Goal: Task Accomplishment & Management: Complete application form

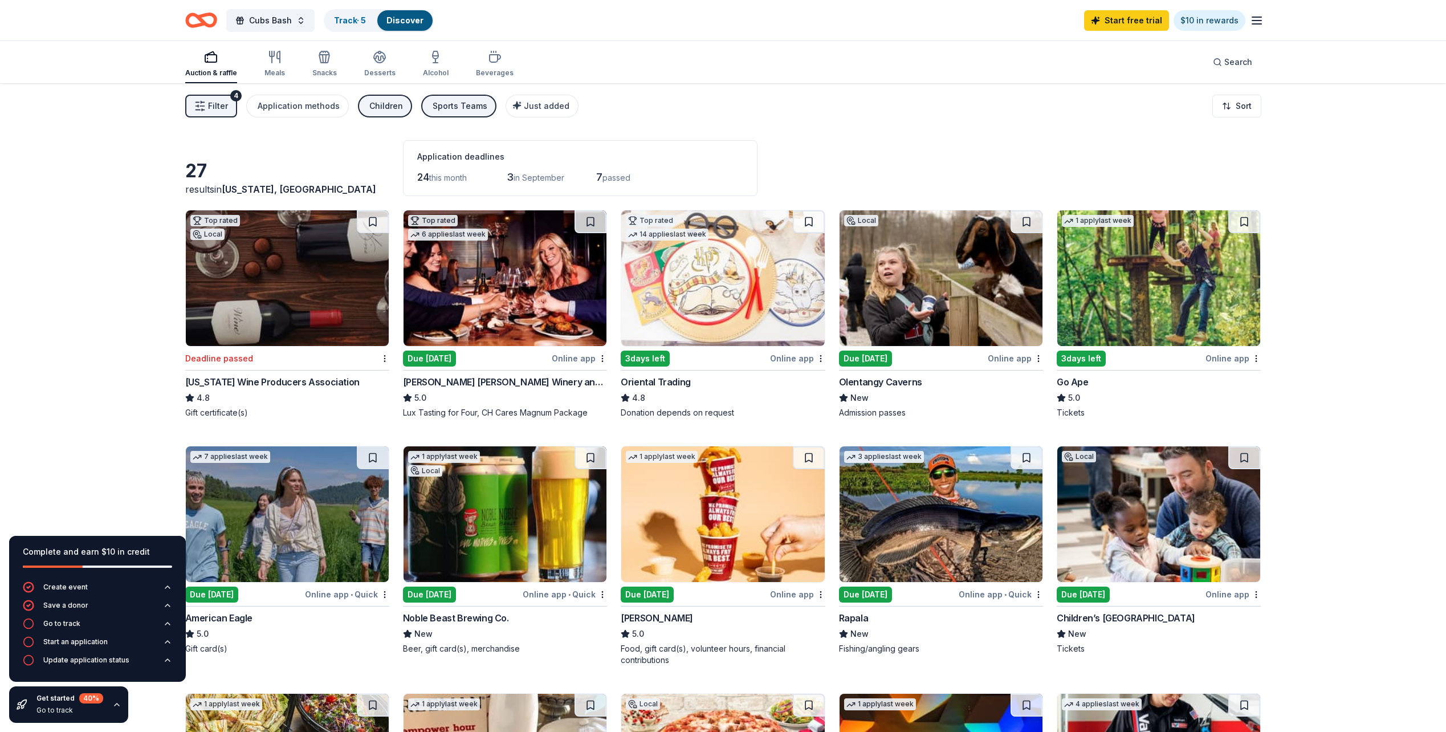
scroll to position [513, 0]
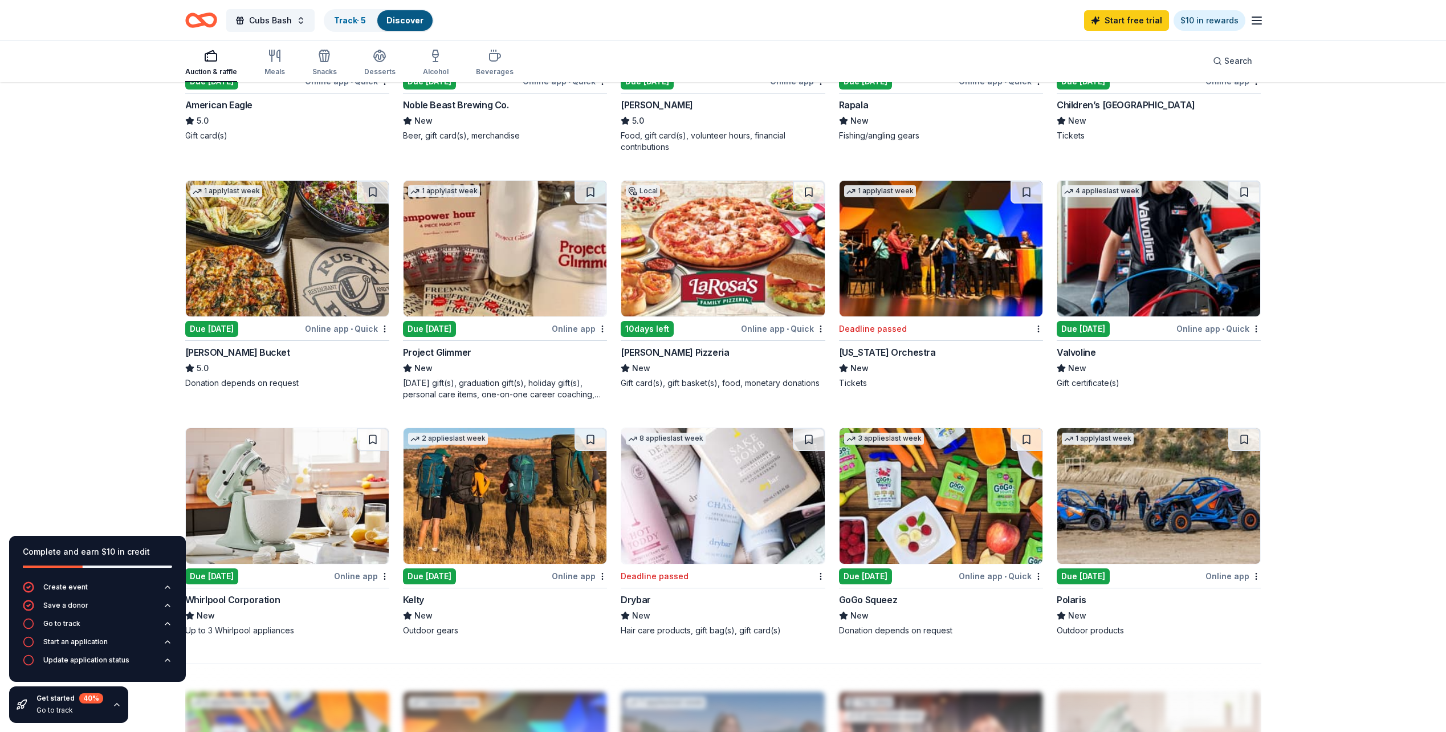
click at [231, 325] on div "Due [DATE]" at bounding box center [211, 329] width 53 height 16
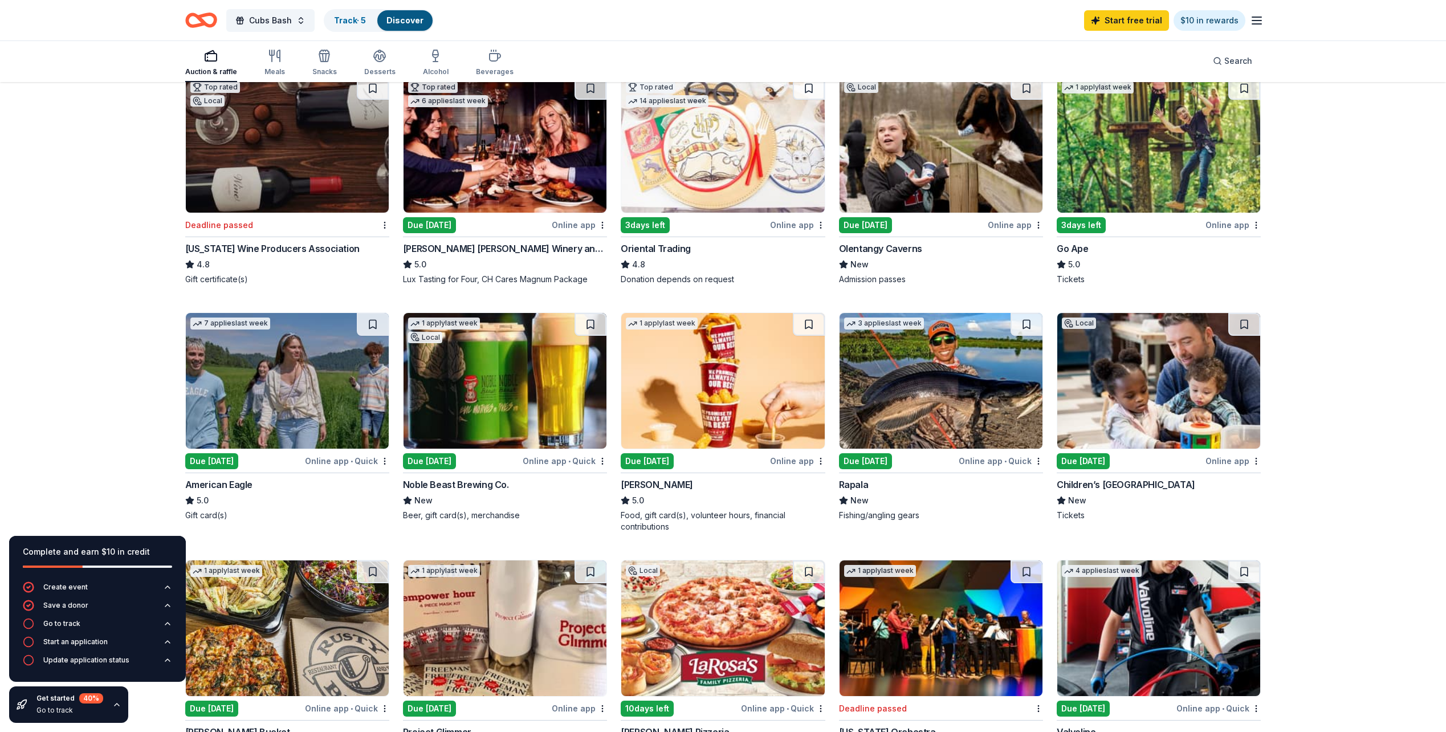
scroll to position [114, 0]
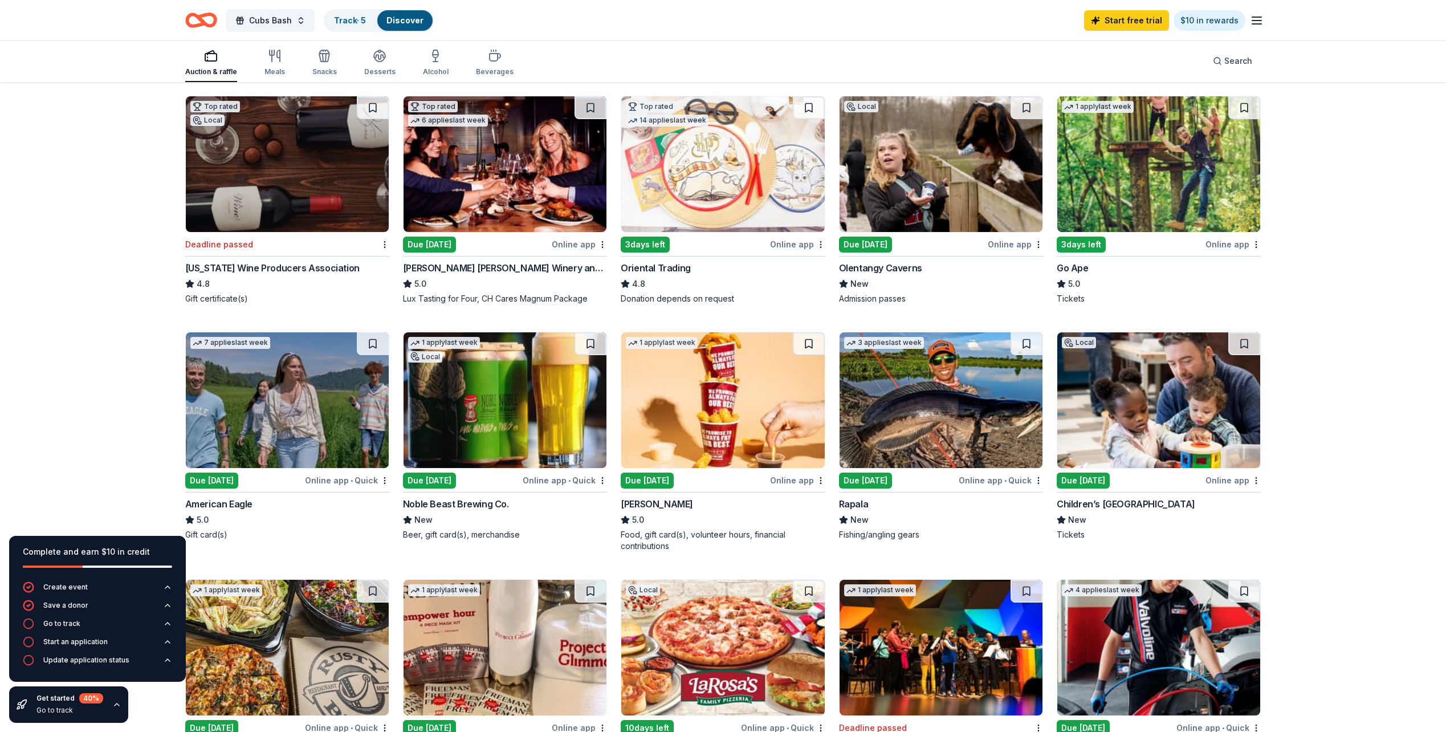
click at [490, 167] on img at bounding box center [505, 164] width 203 height 136
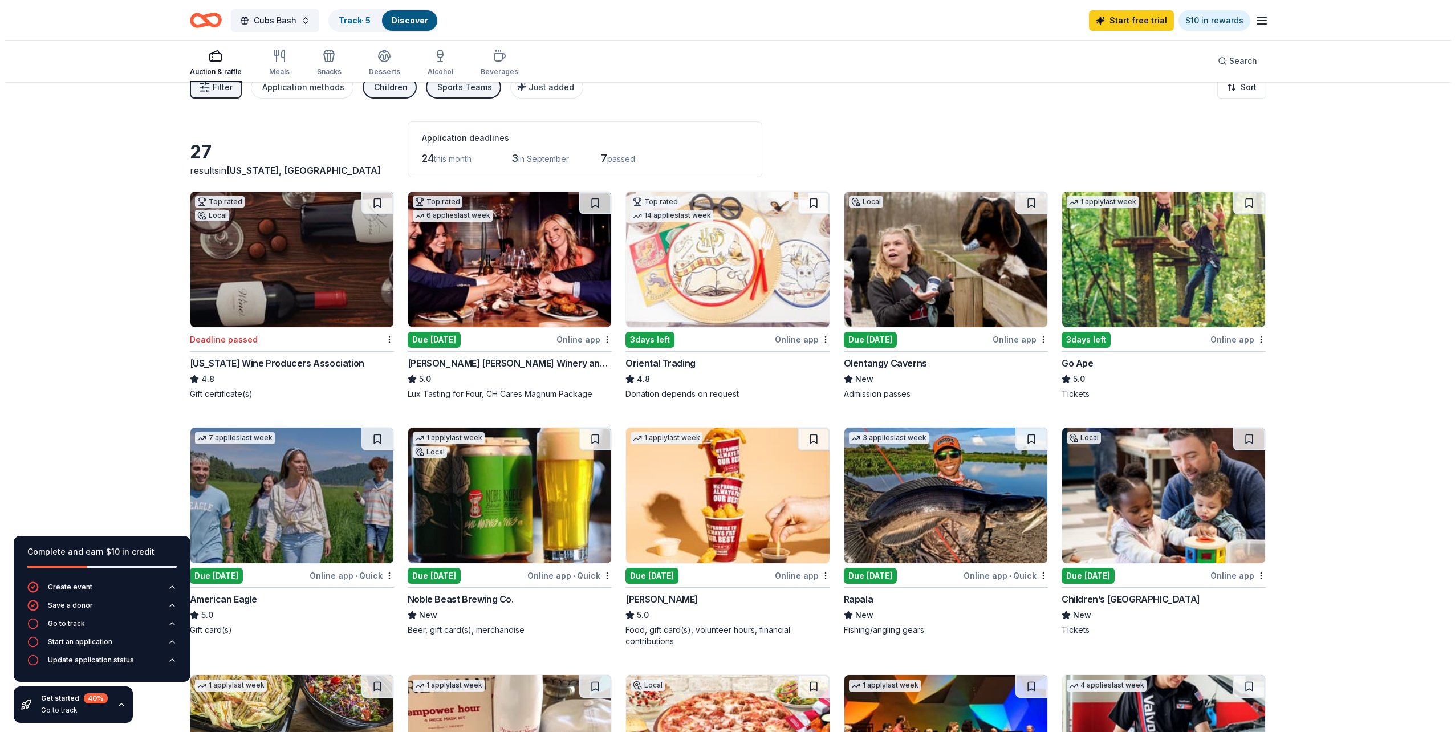
scroll to position [0, 0]
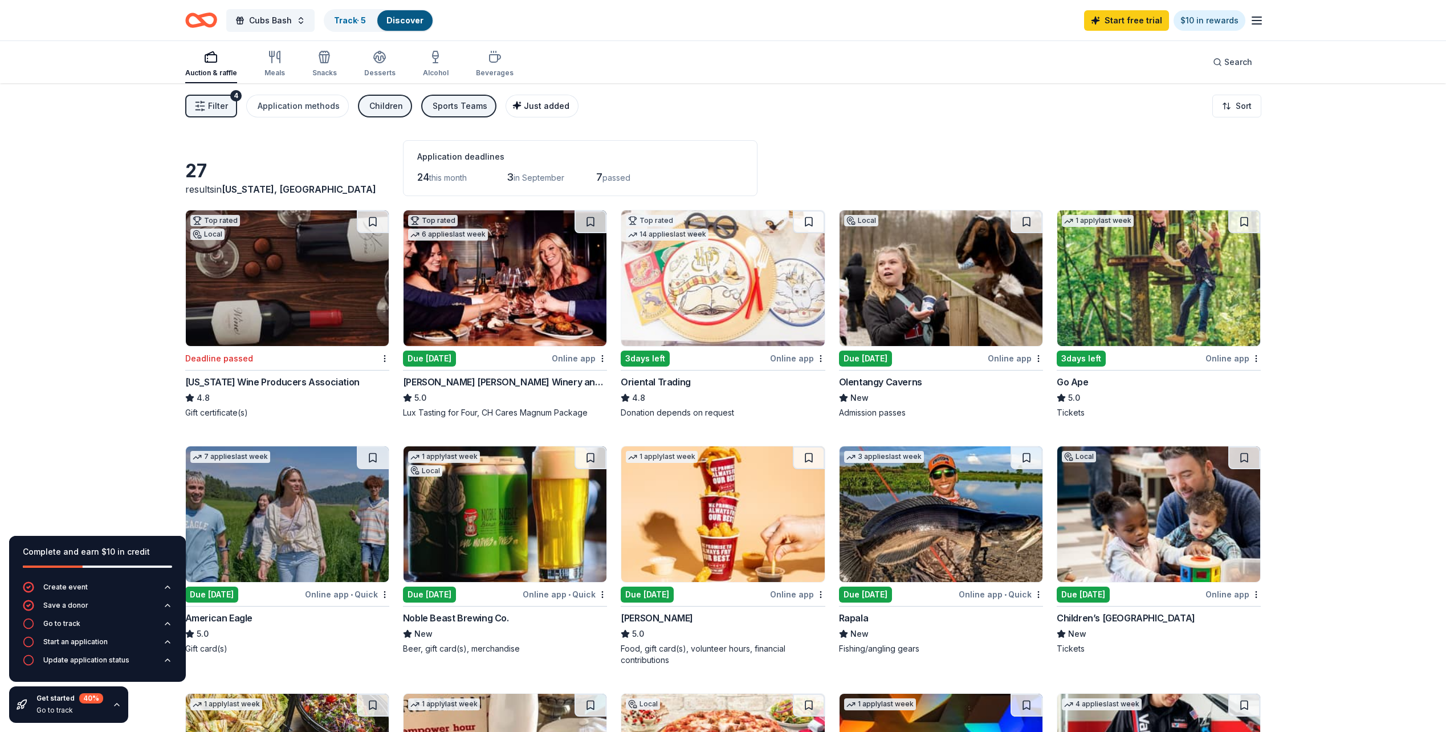
click at [546, 103] on span "Just added" at bounding box center [547, 106] width 46 height 10
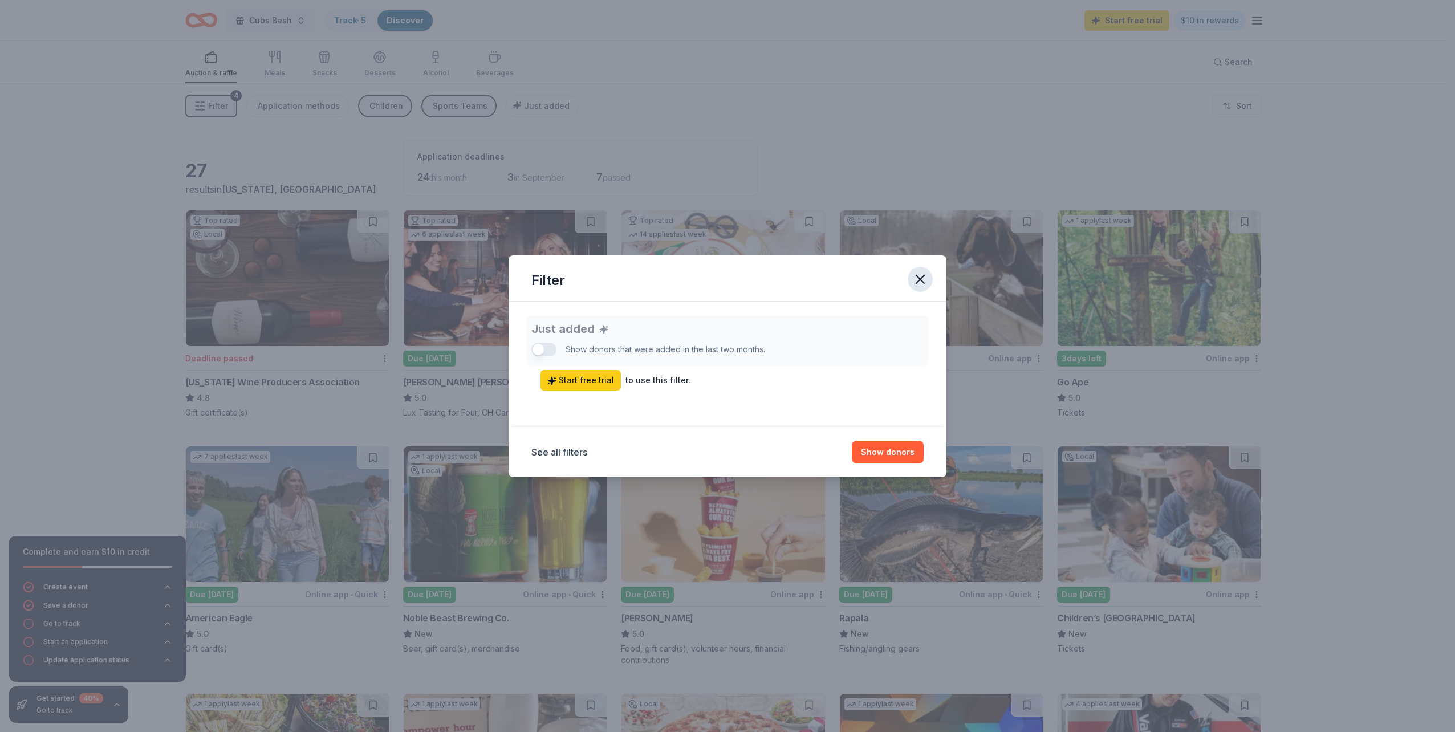
click at [920, 276] on icon "button" at bounding box center [920, 279] width 16 height 16
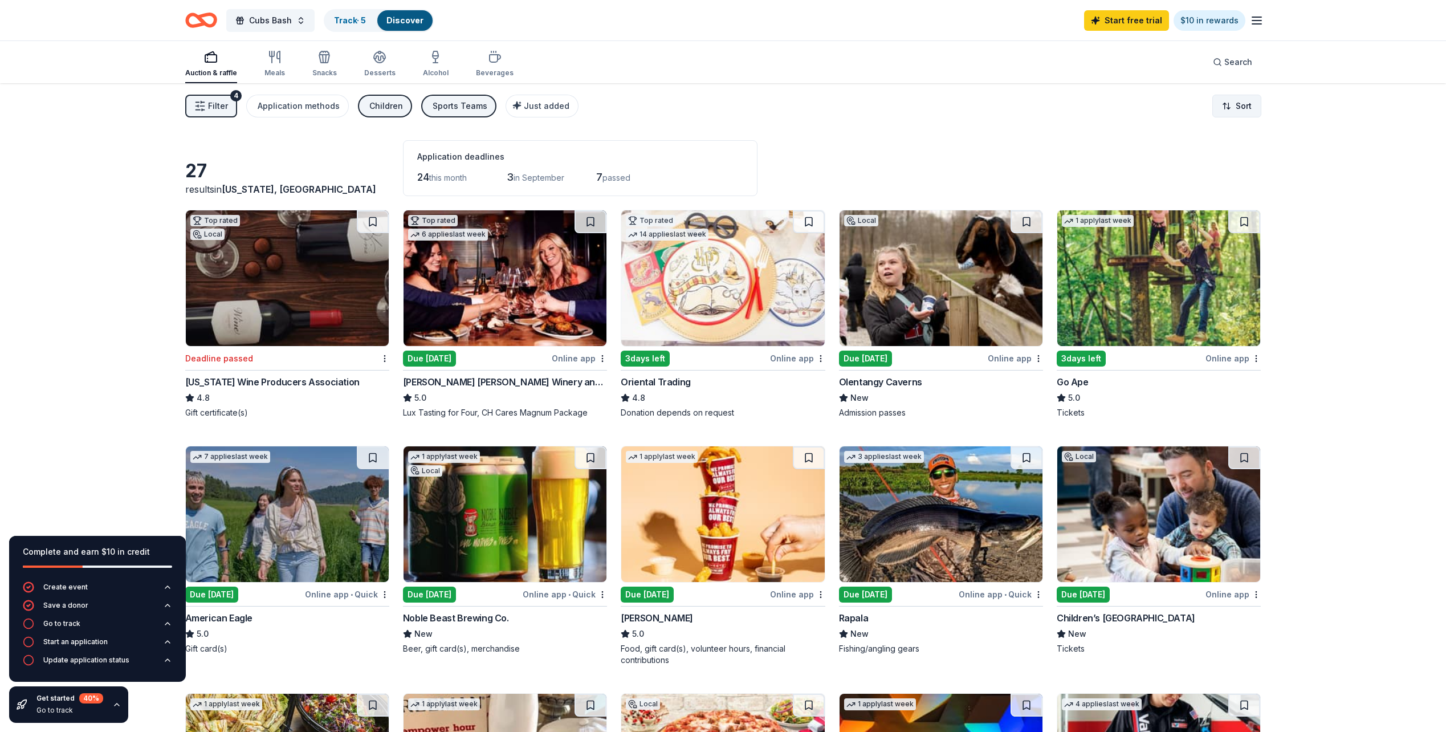
click at [1244, 97] on html "Cubs Bash Track · 5 Discover Start free trial $10 in rewards Auction & raffle M…" at bounding box center [723, 366] width 1446 height 732
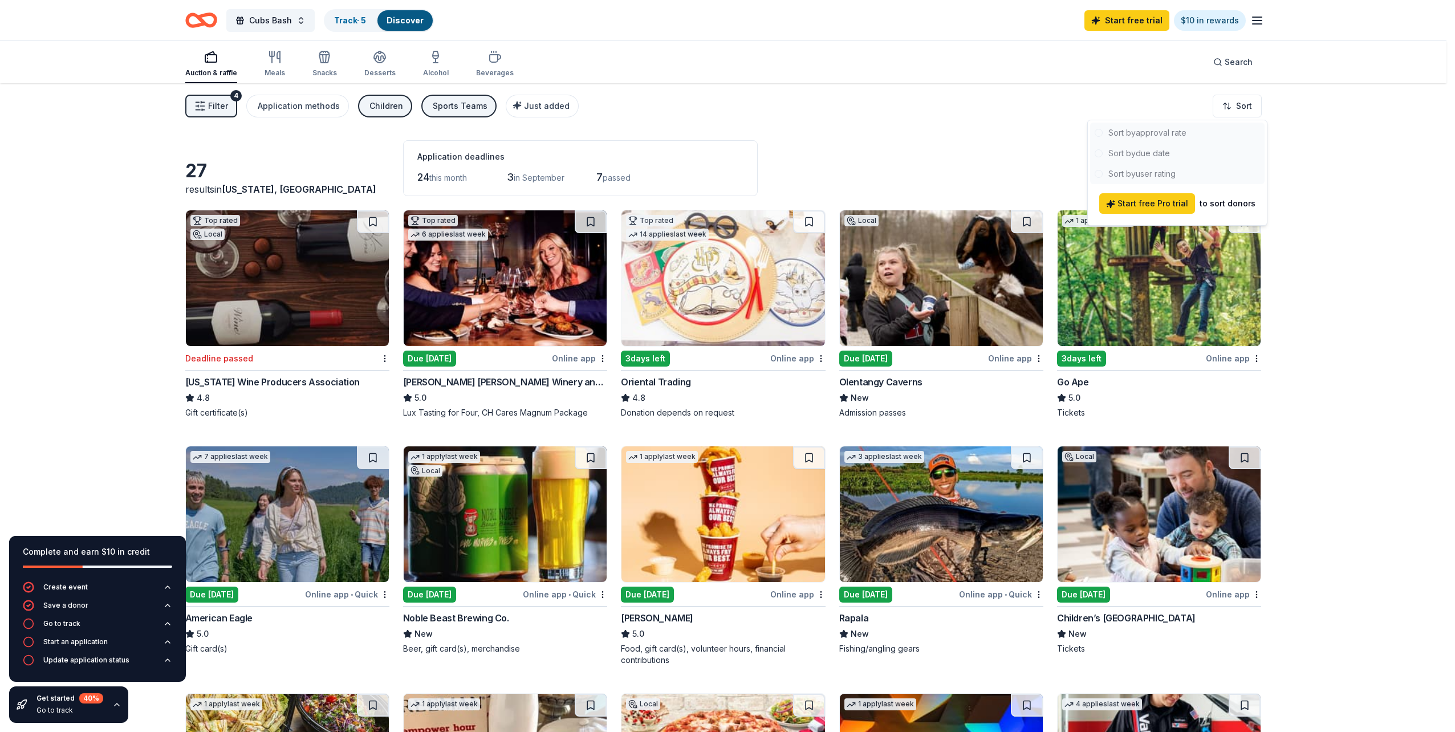
click at [898, 120] on html "Cubs Bash Track · 5 Discover Start free trial $10 in rewards Auction & raffle M…" at bounding box center [727, 366] width 1455 height 732
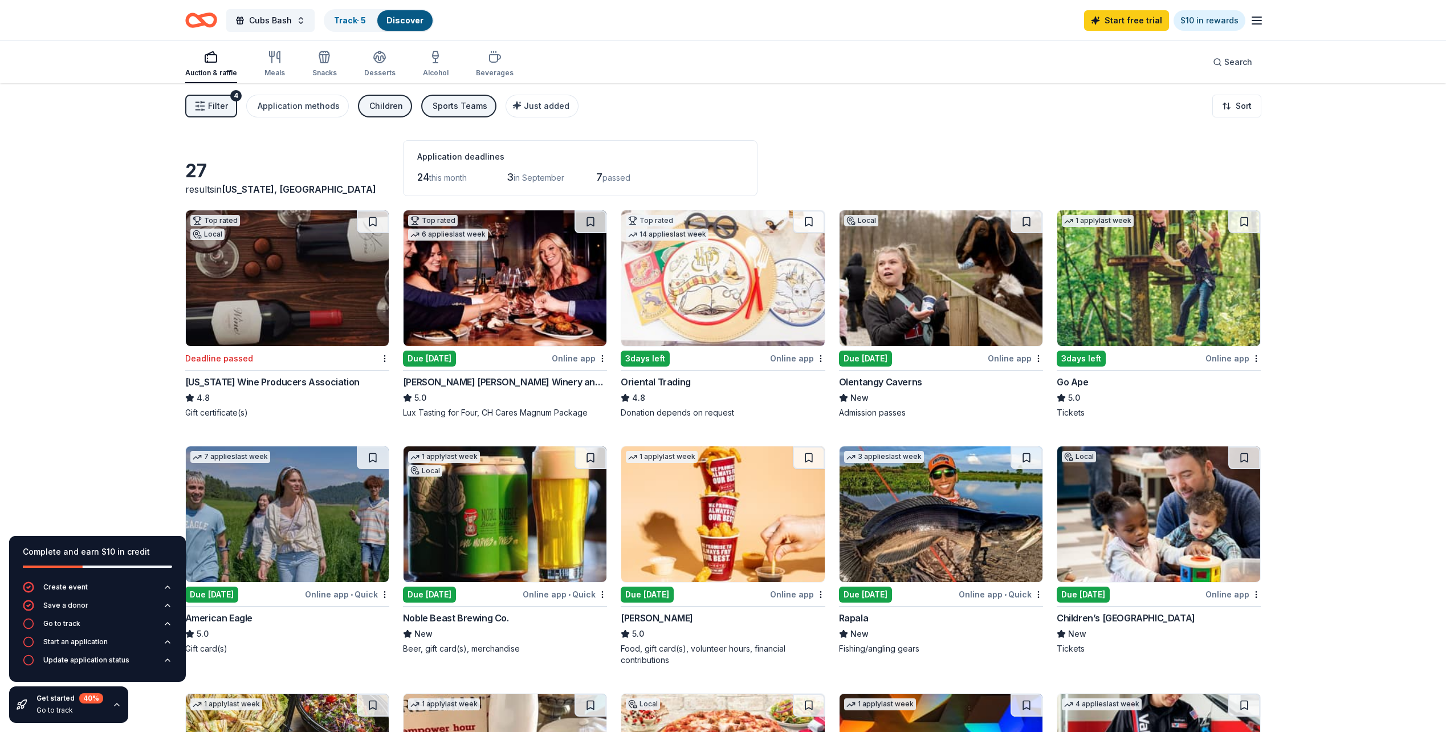
click at [223, 102] on span "Filter" at bounding box center [218, 106] width 20 height 14
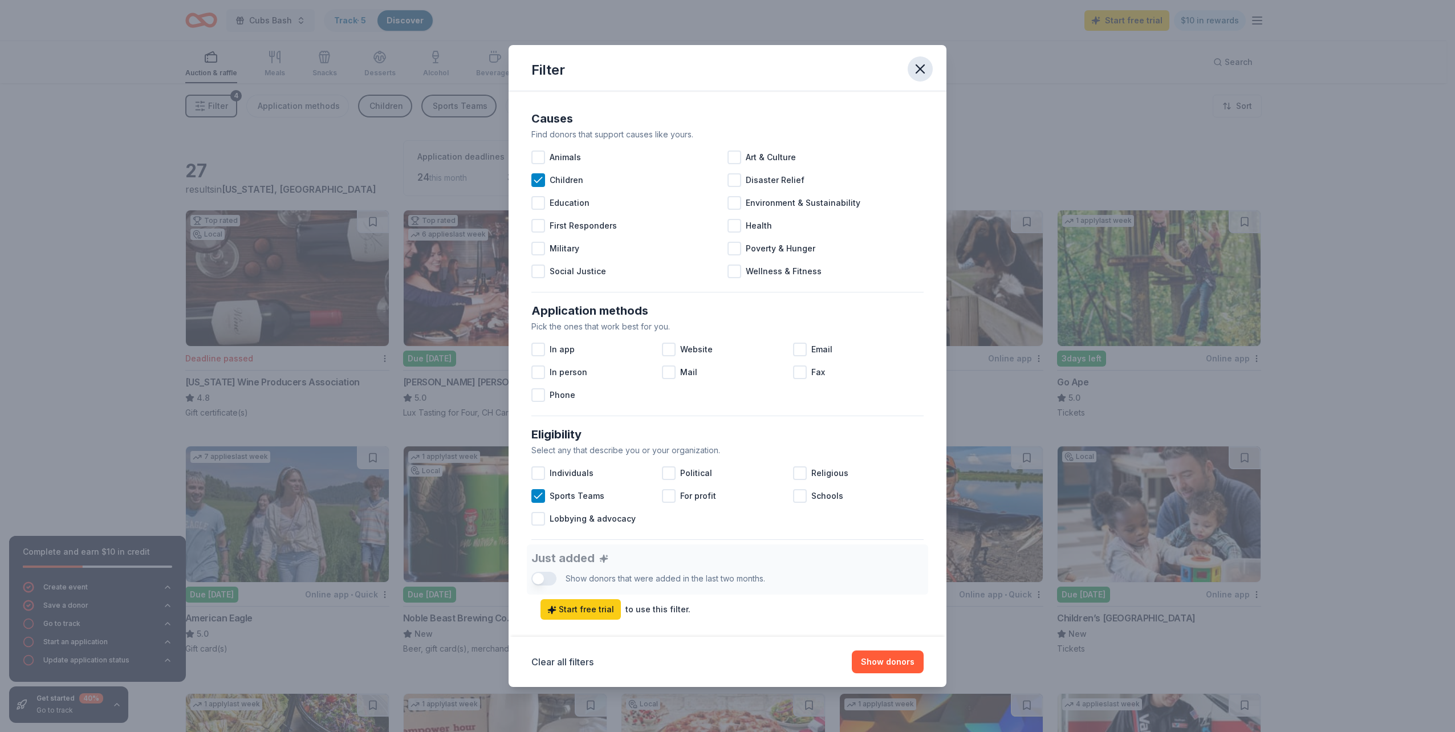
click at [919, 64] on icon "button" at bounding box center [920, 69] width 16 height 16
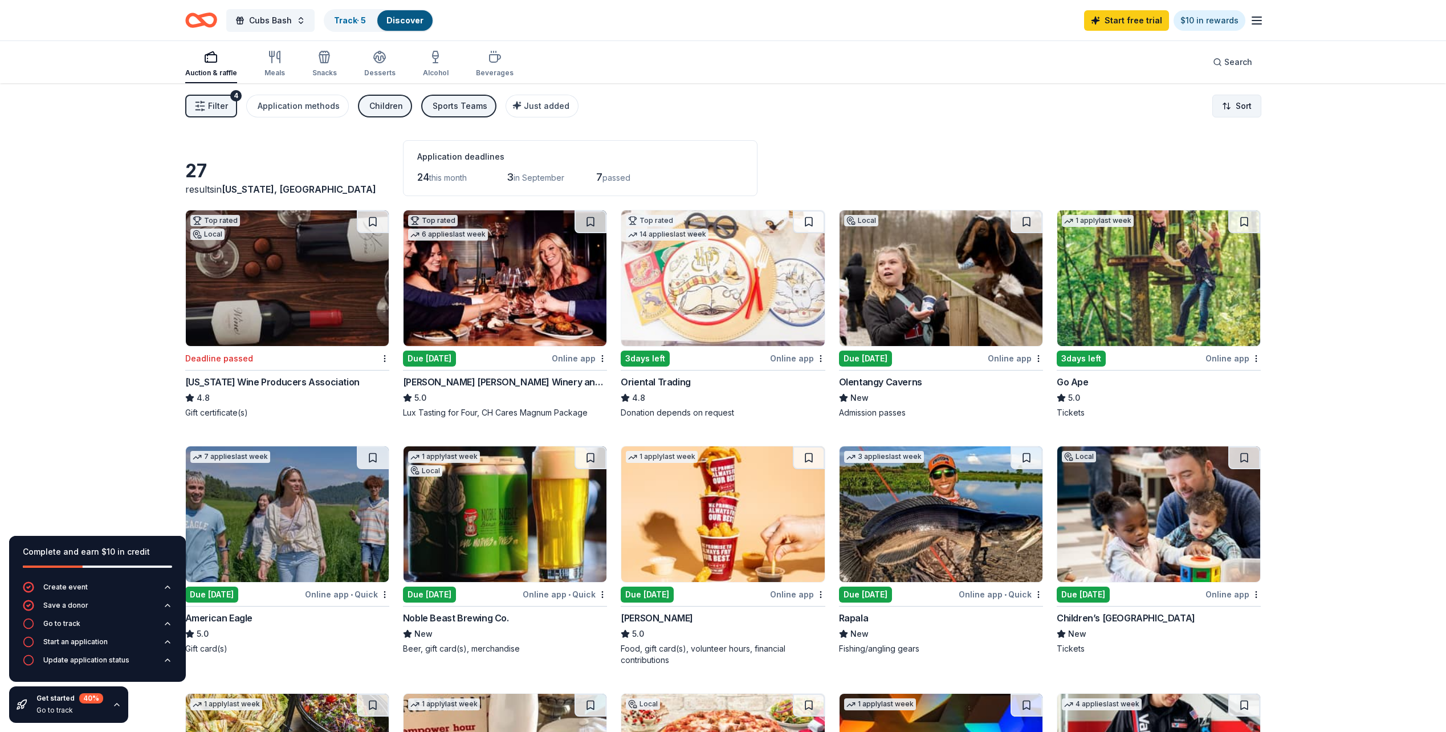
click at [1212, 101] on html "Cubs Bash Track · 5 Discover Start free trial $10 in rewards Auction & raffle M…" at bounding box center [723, 366] width 1446 height 732
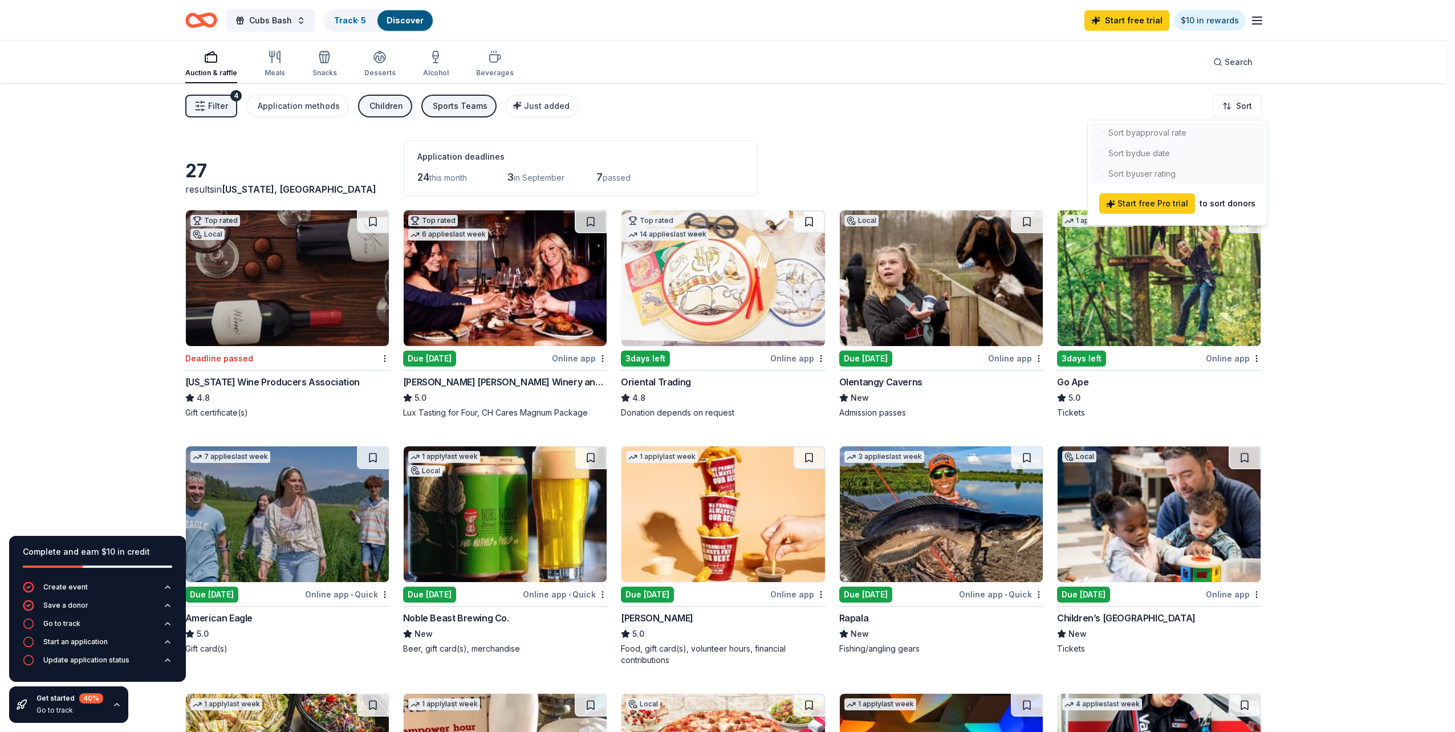
click at [228, 115] on html "Cubs Bash Track · 5 Discover Start free trial $10 in rewards Auction & raffle M…" at bounding box center [727, 366] width 1455 height 732
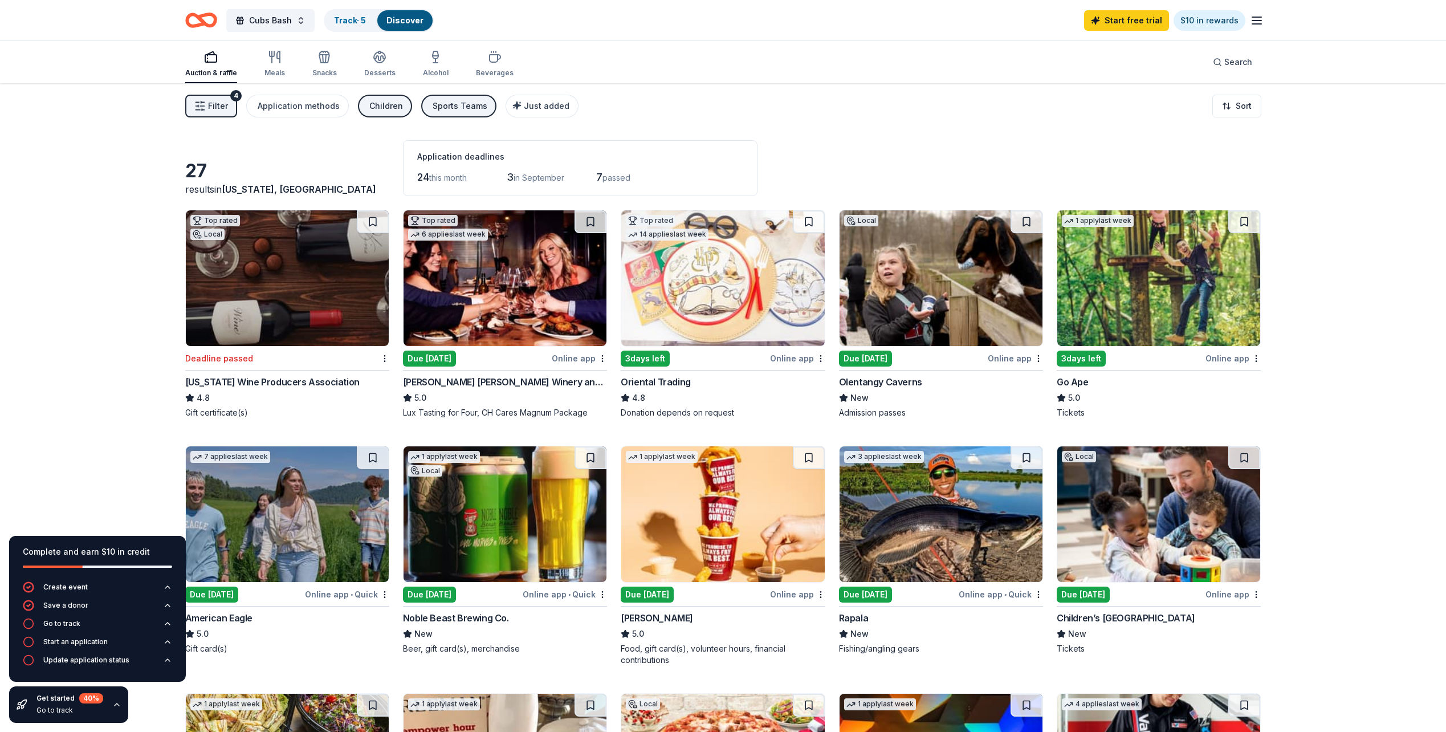
click at [227, 112] on span "Filter" at bounding box center [218, 106] width 20 height 14
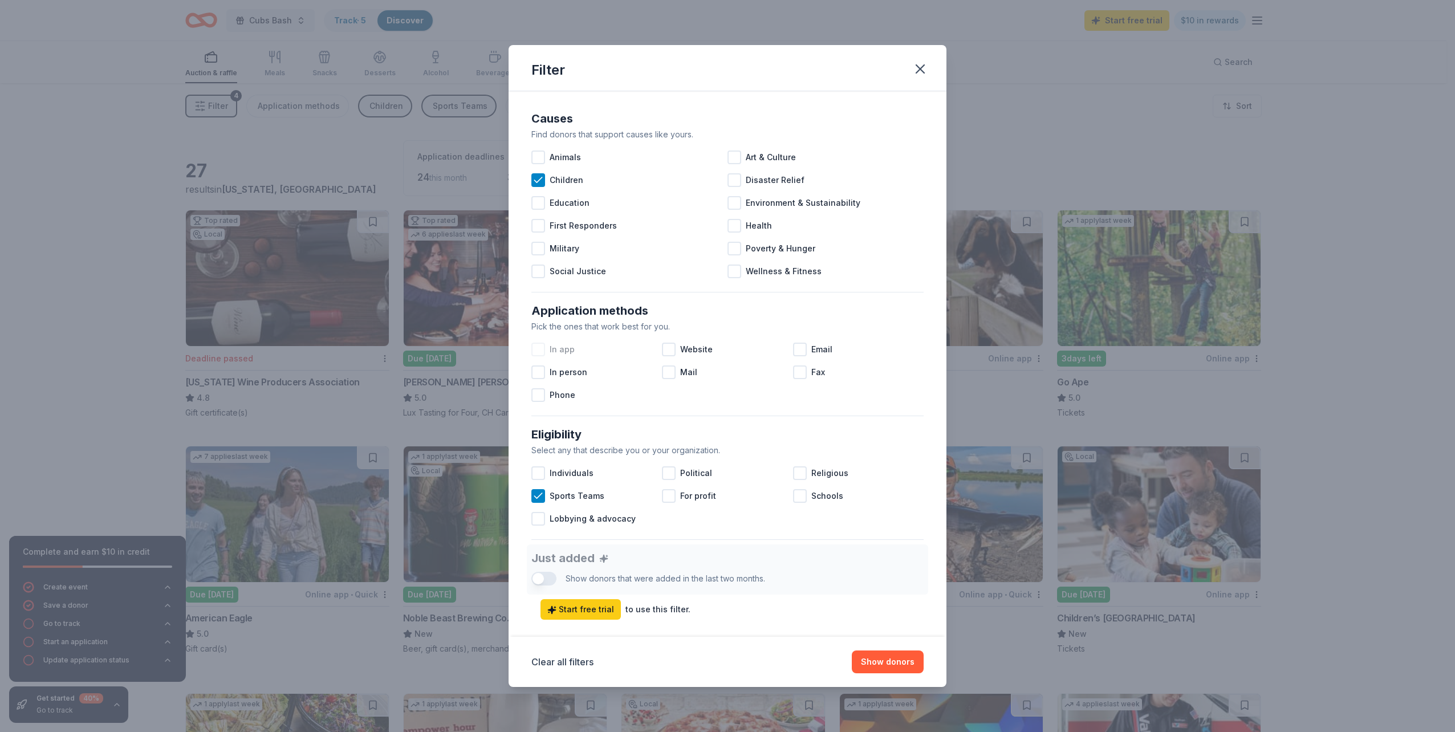
click at [538, 349] on div at bounding box center [538, 350] width 14 height 14
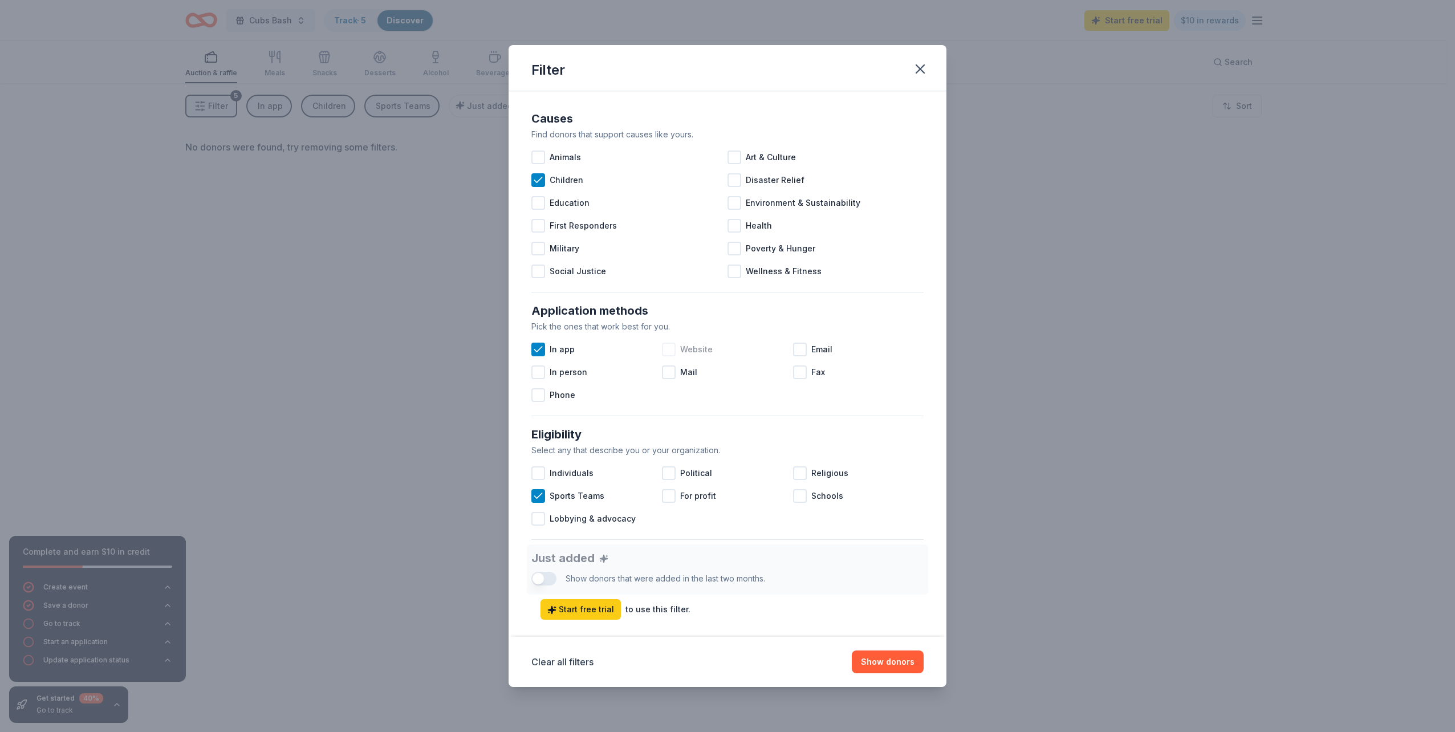
click at [668, 353] on div at bounding box center [669, 350] width 14 height 14
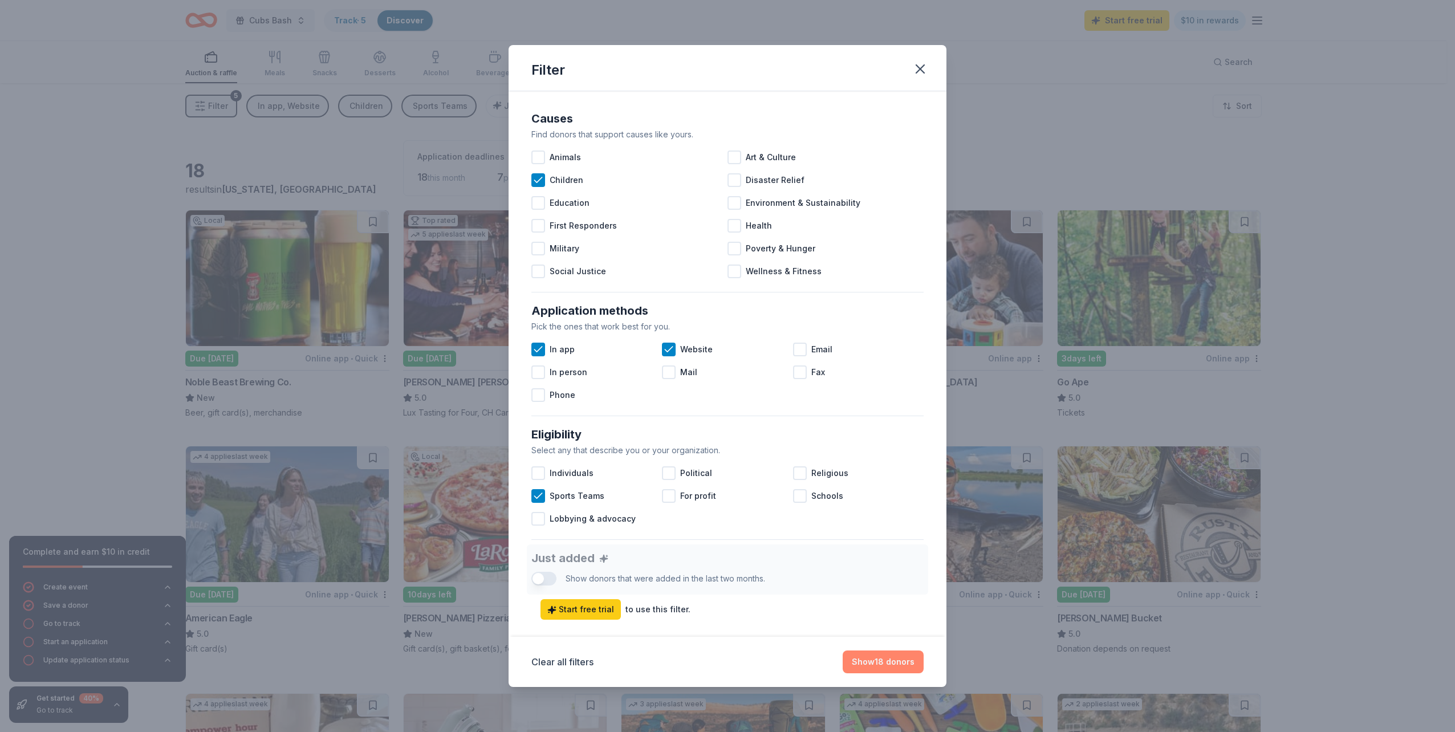
click at [889, 660] on button "Show 18 donors" at bounding box center [883, 661] width 81 height 23
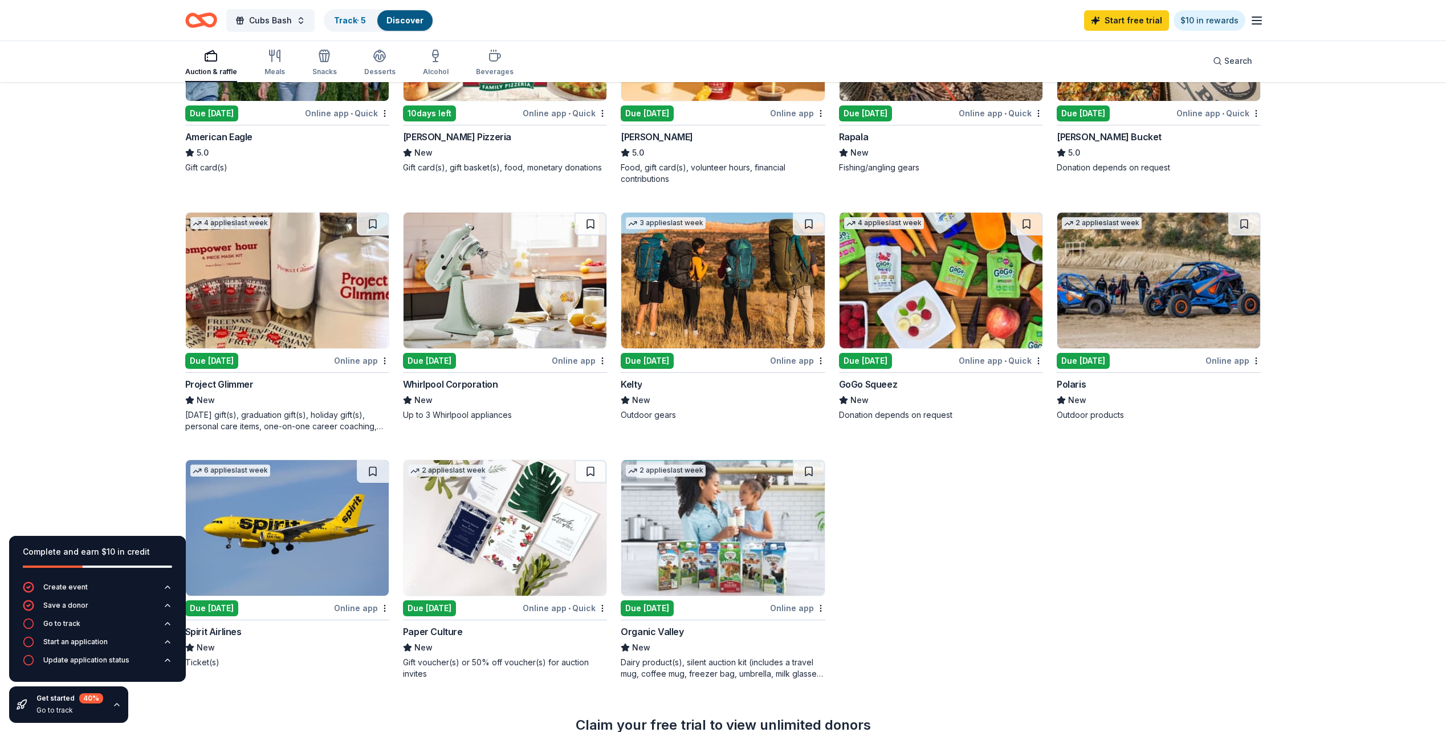
scroll to position [456, 0]
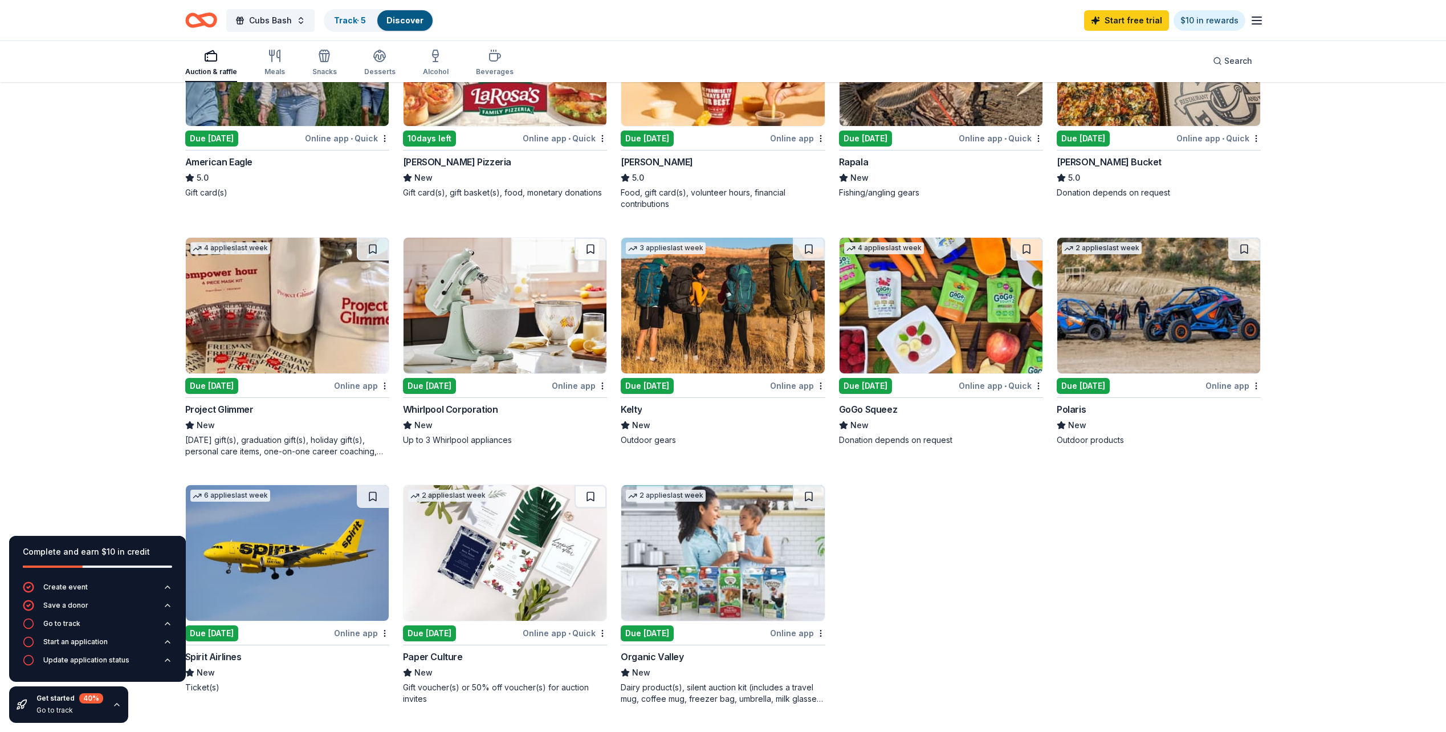
click at [490, 309] on img at bounding box center [505, 306] width 203 height 136
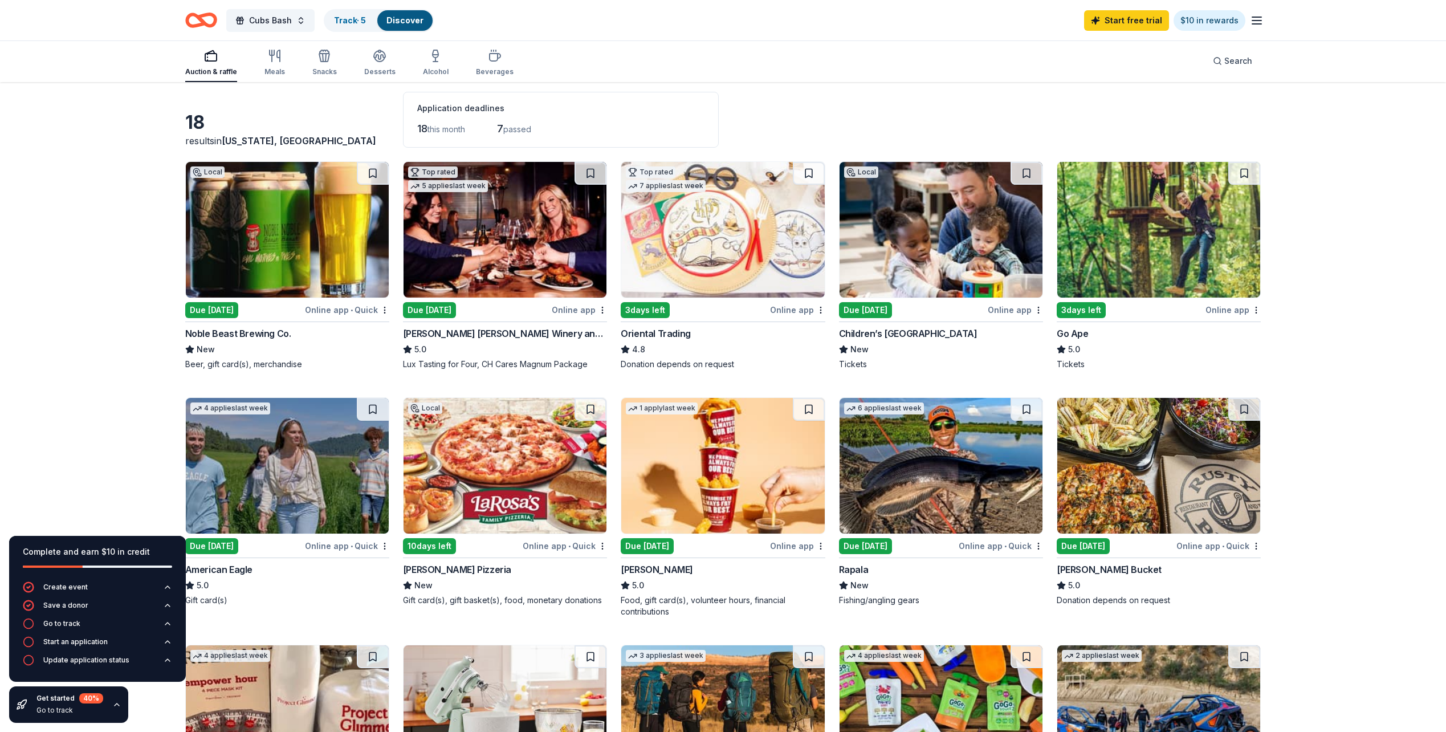
scroll to position [0, 0]
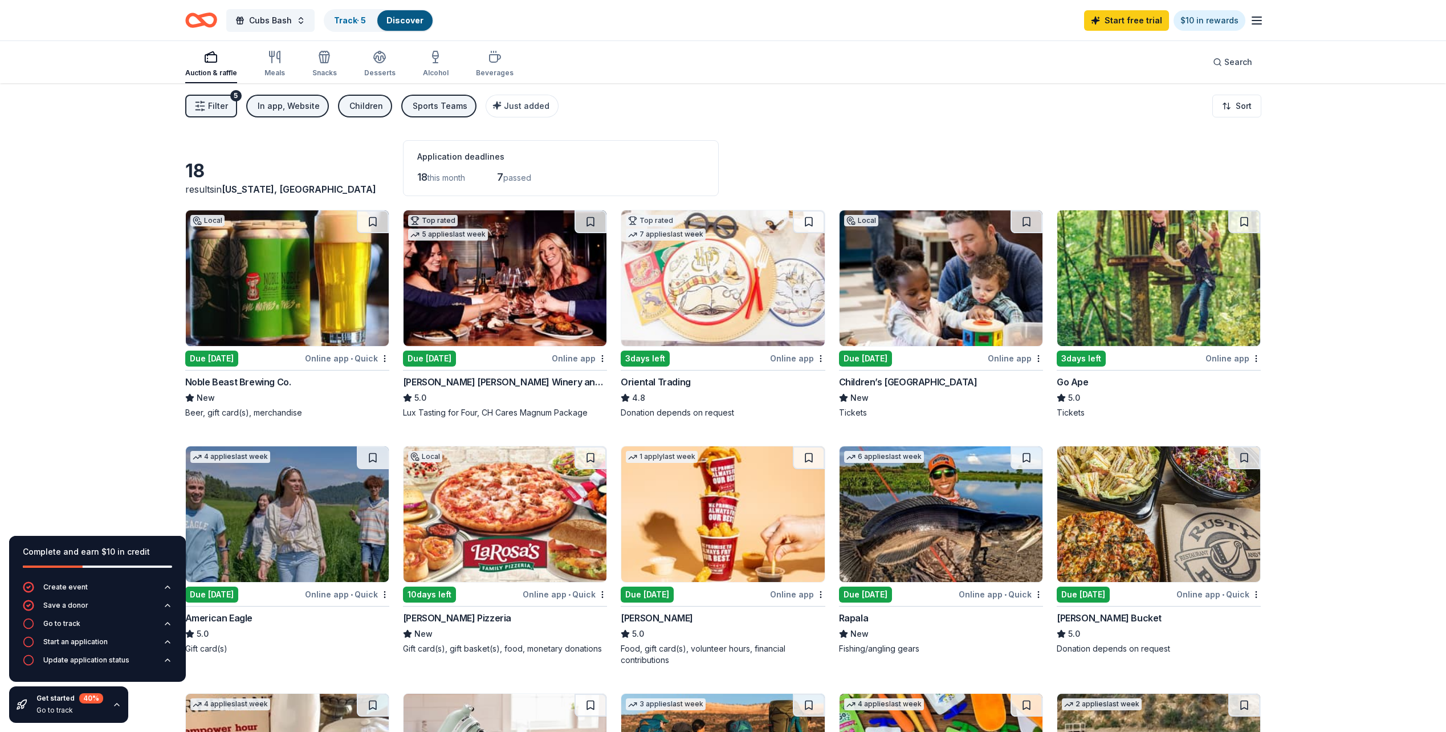
click at [305, 106] on div "In app, Website" at bounding box center [289, 106] width 62 height 14
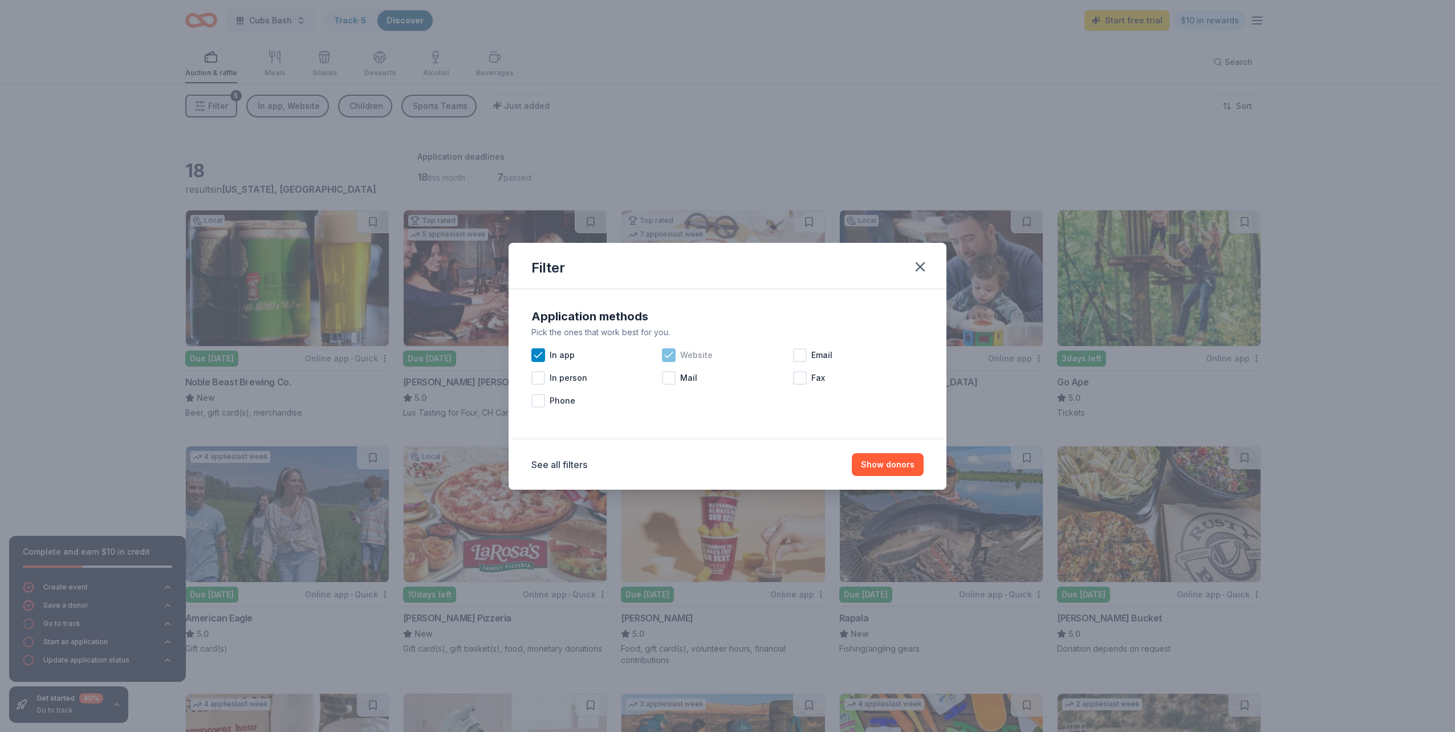
click at [674, 357] on icon at bounding box center [668, 354] width 11 height 11
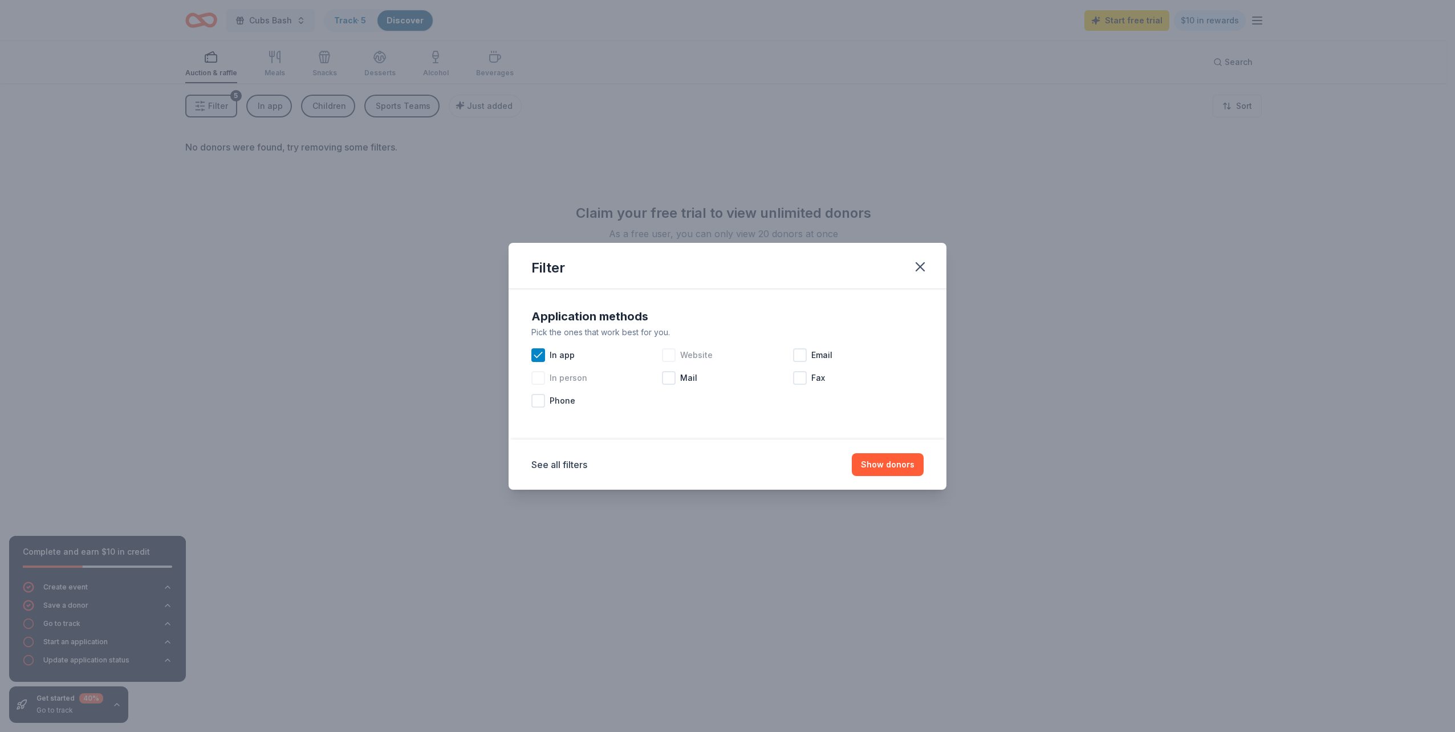
click at [536, 354] on icon at bounding box center [537, 354] width 11 height 11
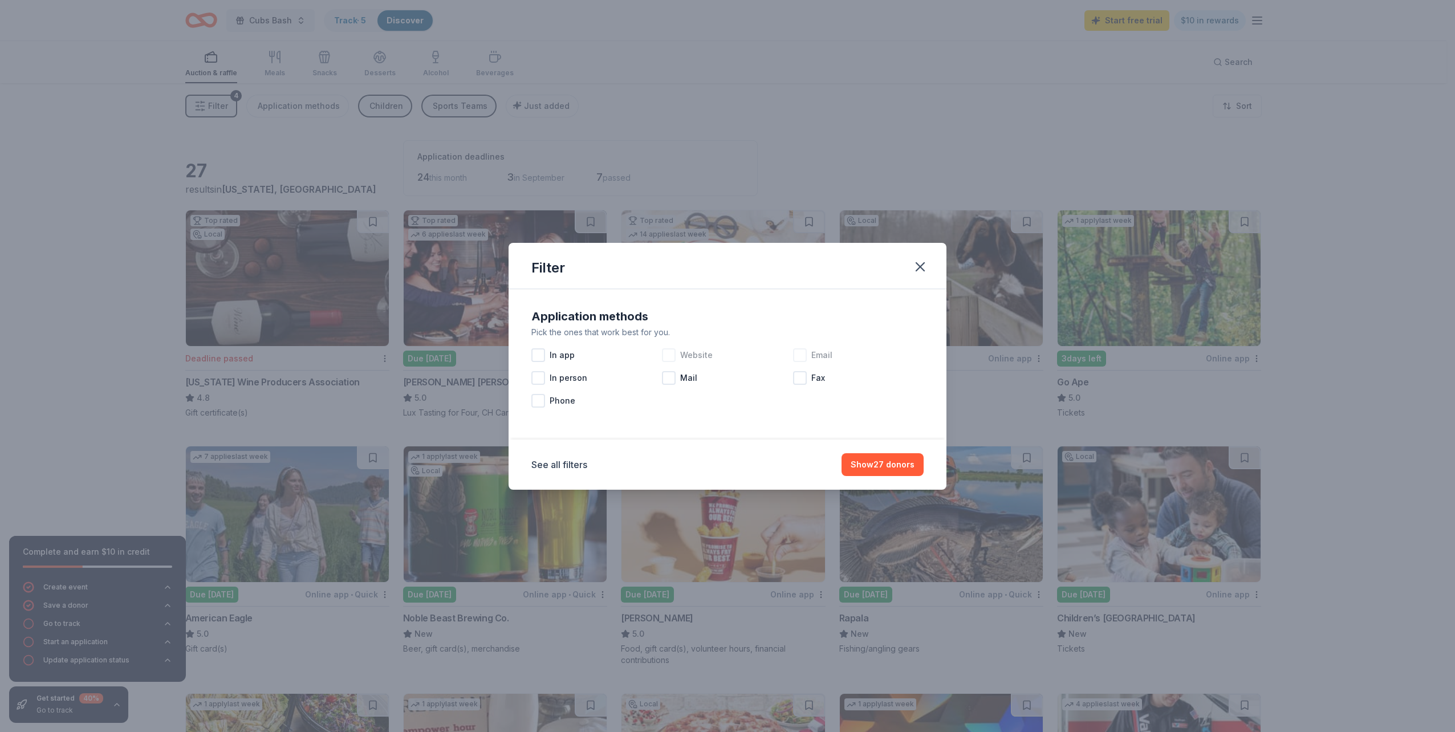
click at [800, 353] on div at bounding box center [800, 355] width 14 height 14
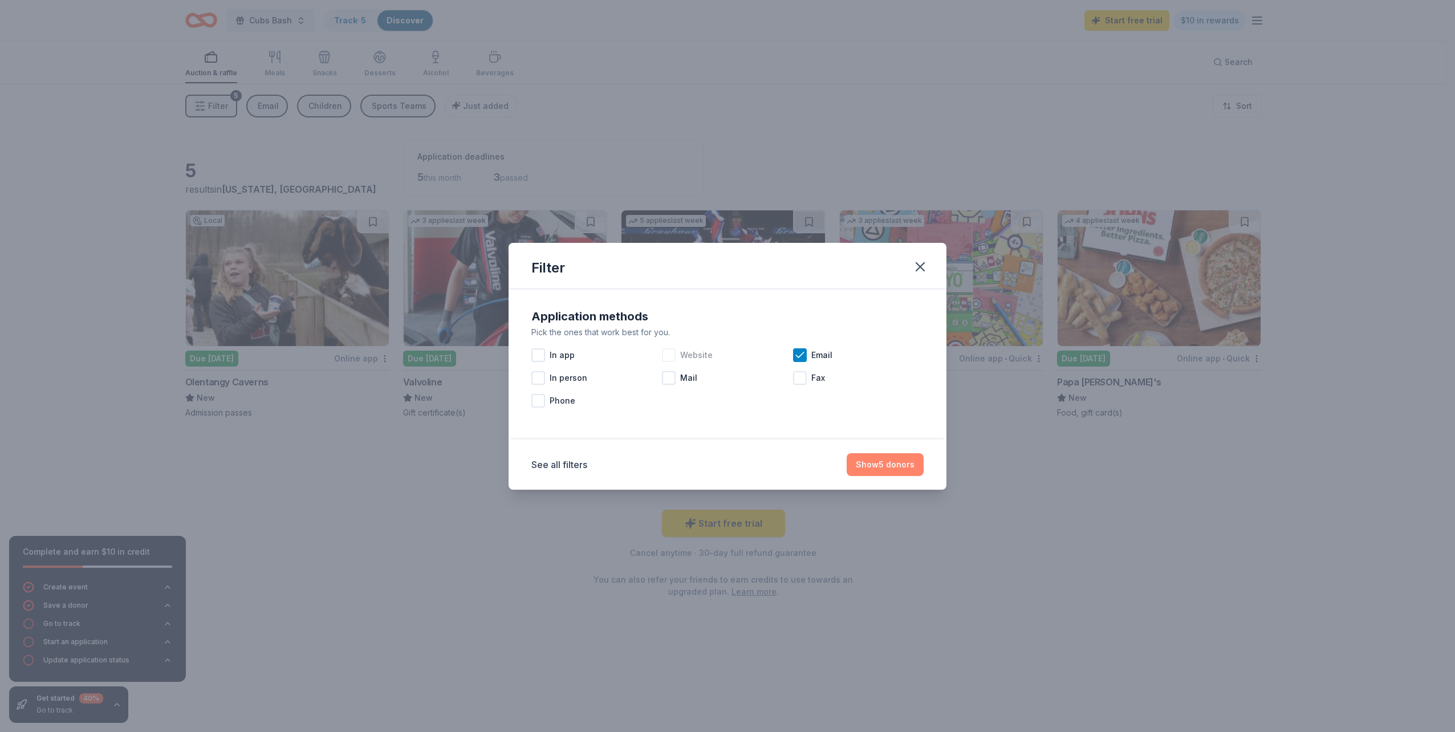
click at [880, 460] on button "Show 5 donors" at bounding box center [885, 464] width 77 height 23
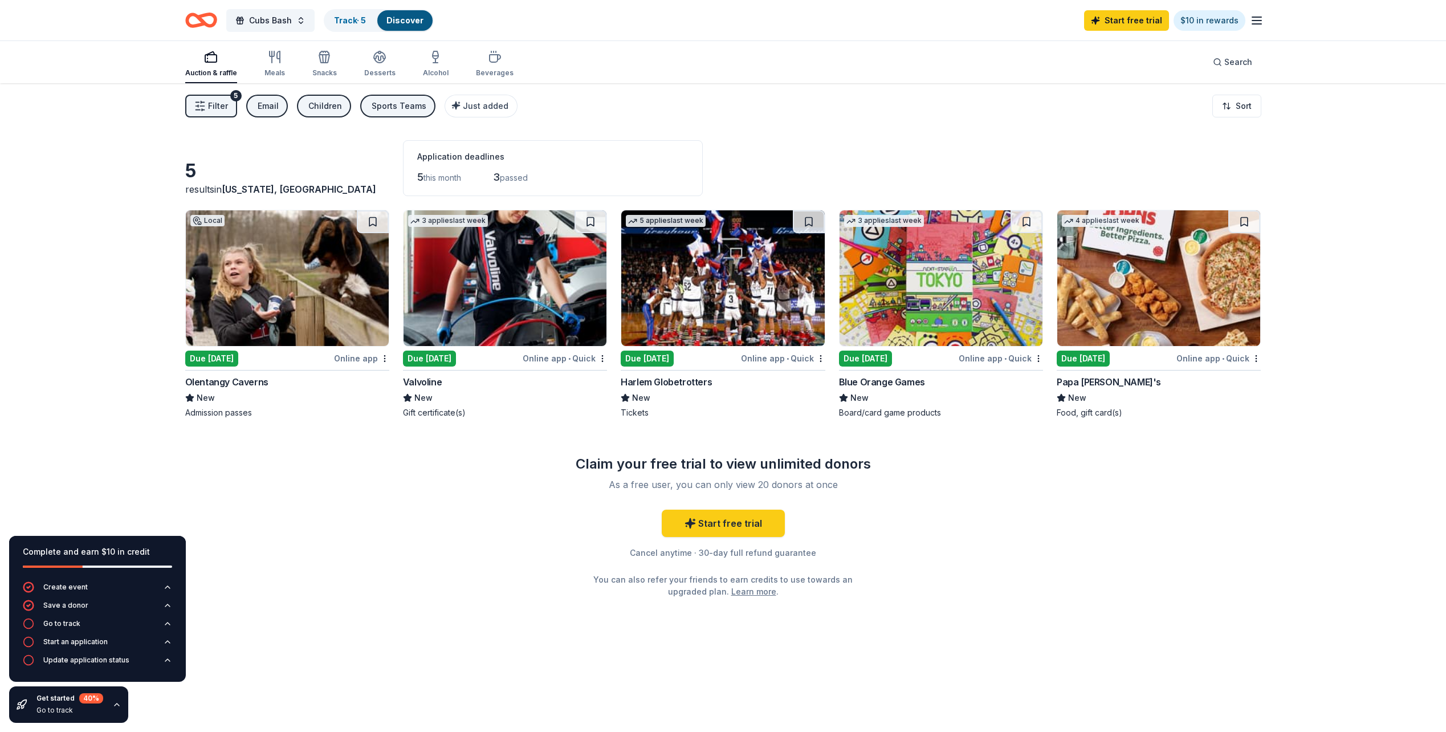
click at [1128, 315] on img at bounding box center [1158, 278] width 203 height 136
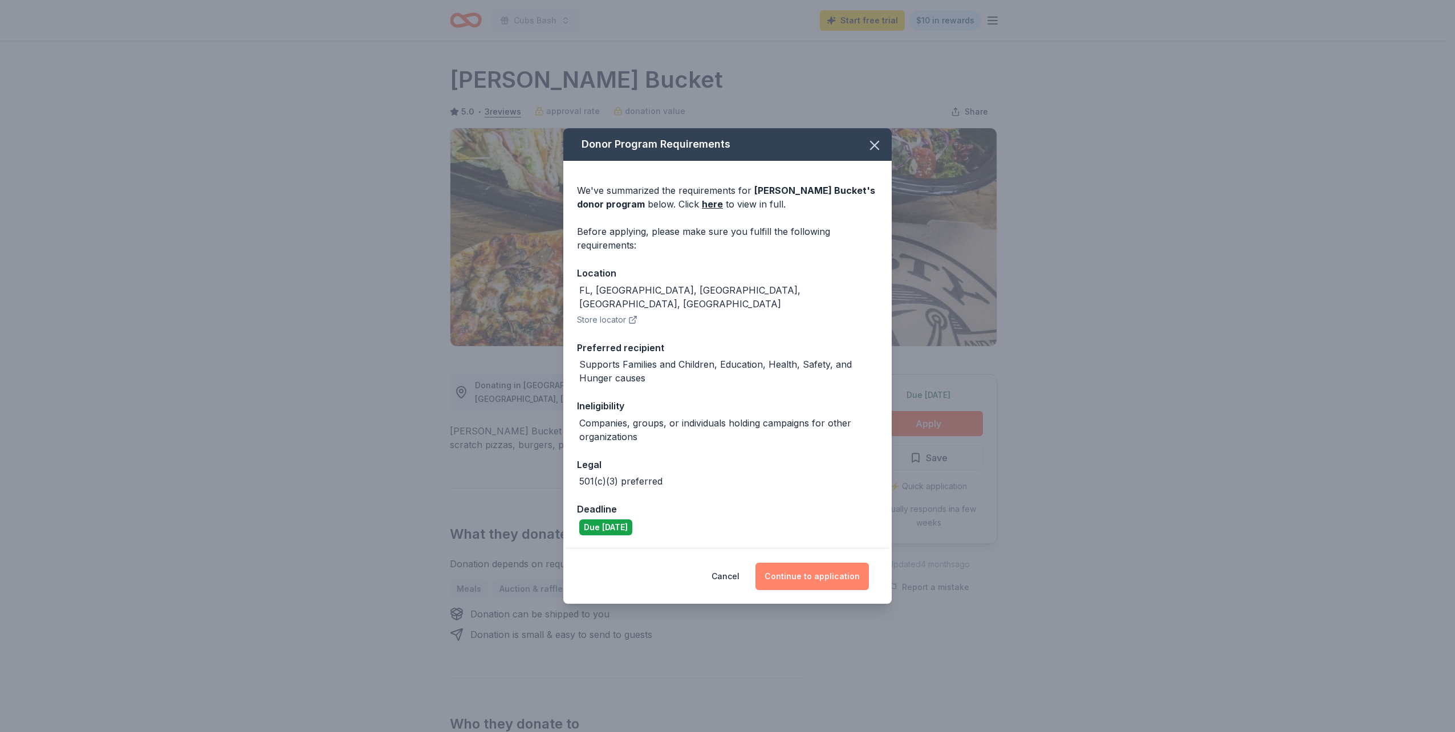
click at [821, 569] on button "Continue to application" at bounding box center [811, 576] width 113 height 27
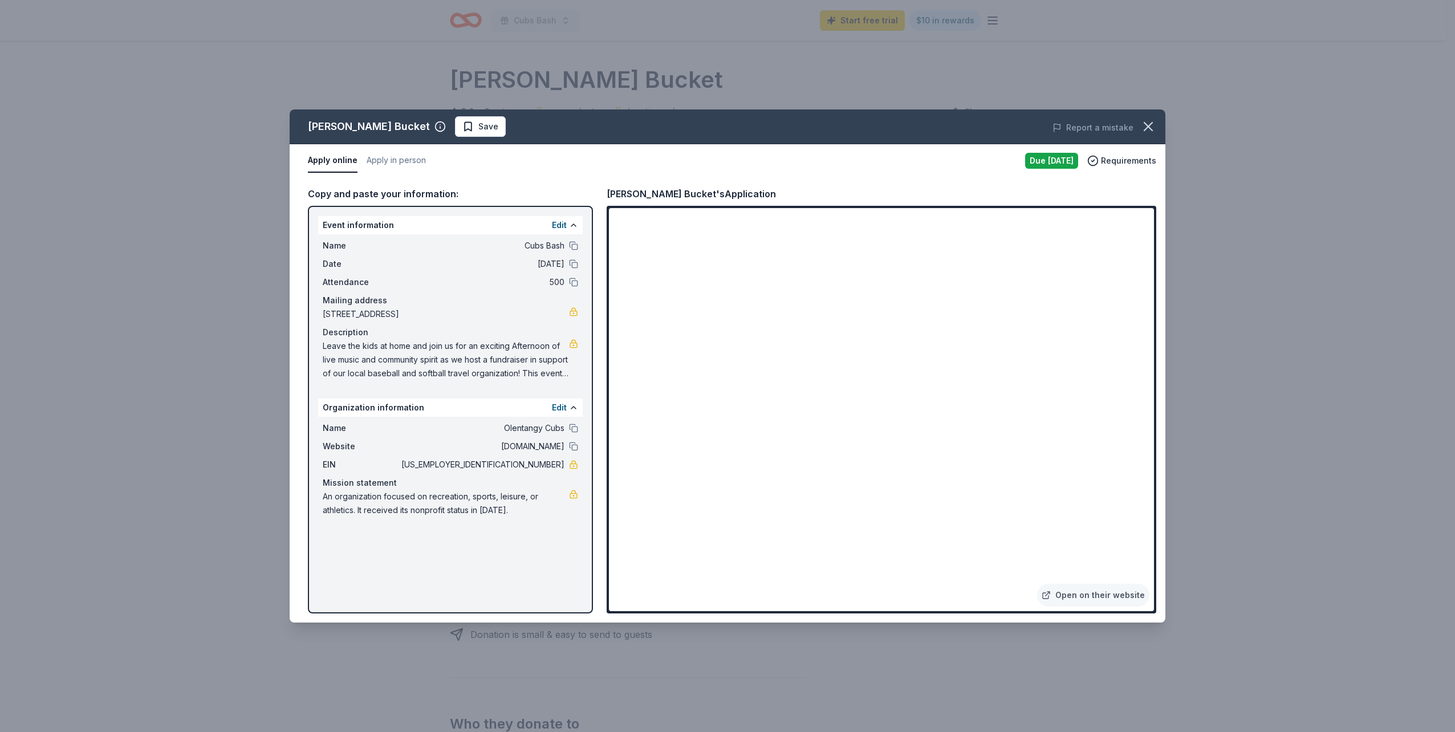
click at [550, 369] on span "Leave the kids at home and join us for an exciting Afternoon of live music and …" at bounding box center [446, 359] width 246 height 41
click at [563, 220] on button "Edit" at bounding box center [559, 225] width 15 height 14
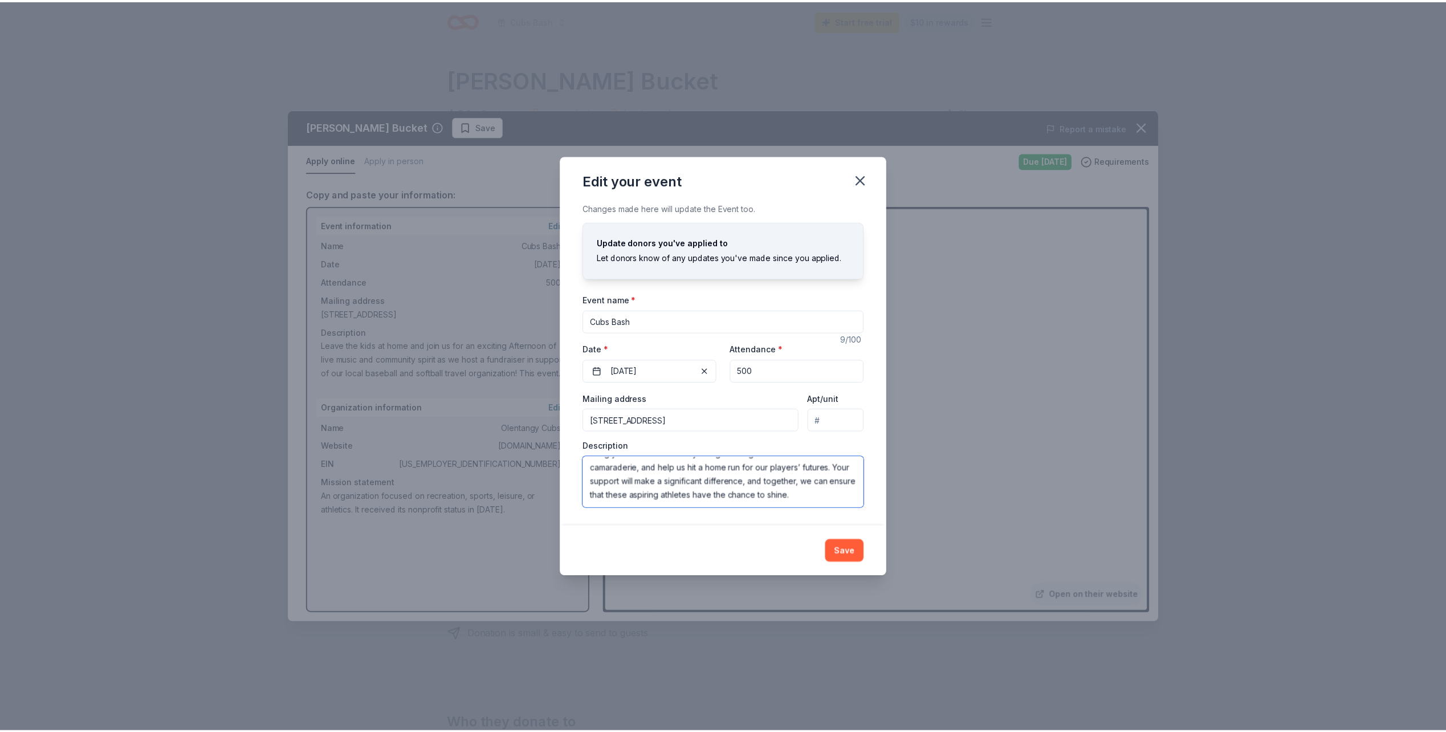
scroll to position [94, 0]
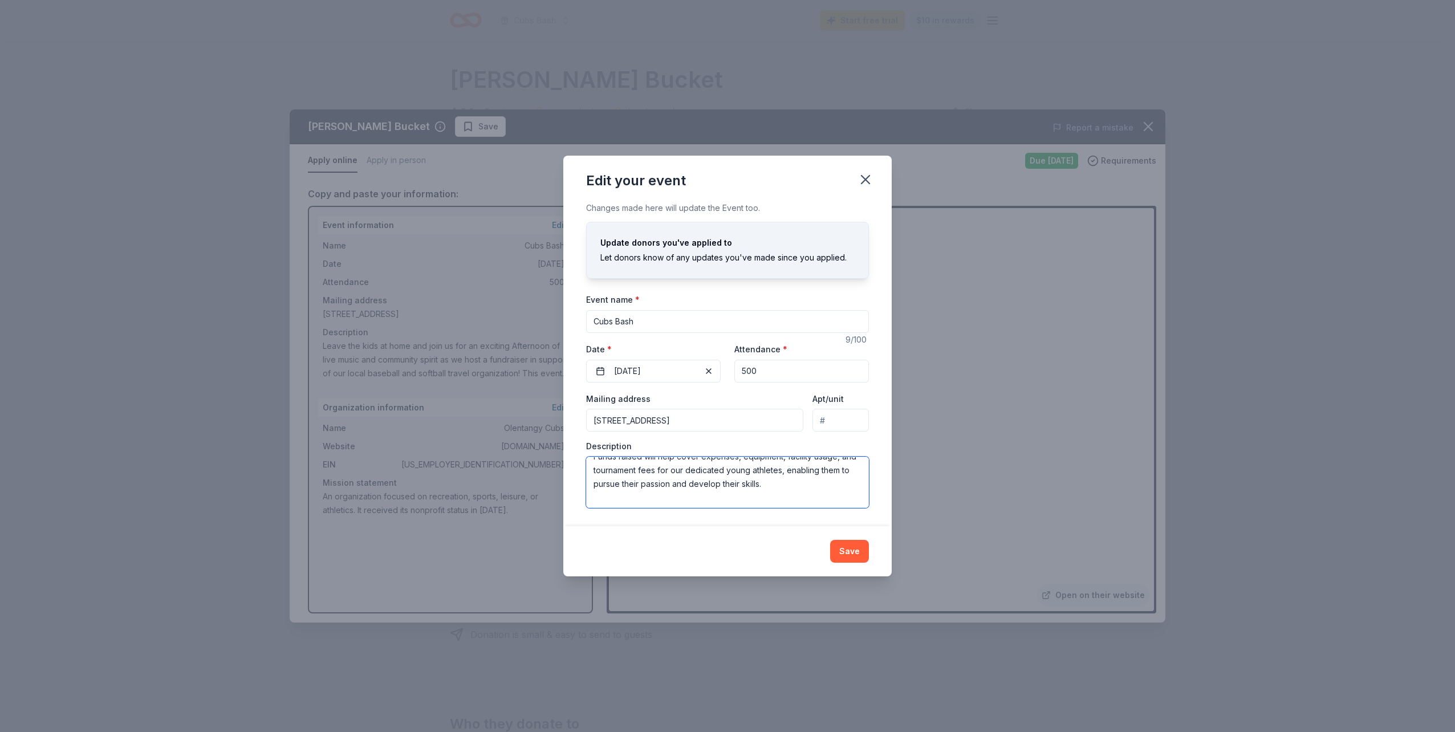
drag, startPoint x: 632, startPoint y: 477, endPoint x: 823, endPoint y: 484, distance: 191.1
click at [823, 484] on textarea "Leave the kids at home and join us for an exciting Afternoon of live music and …" at bounding box center [727, 482] width 283 height 51
click at [850, 546] on button "Save" at bounding box center [849, 551] width 39 height 23
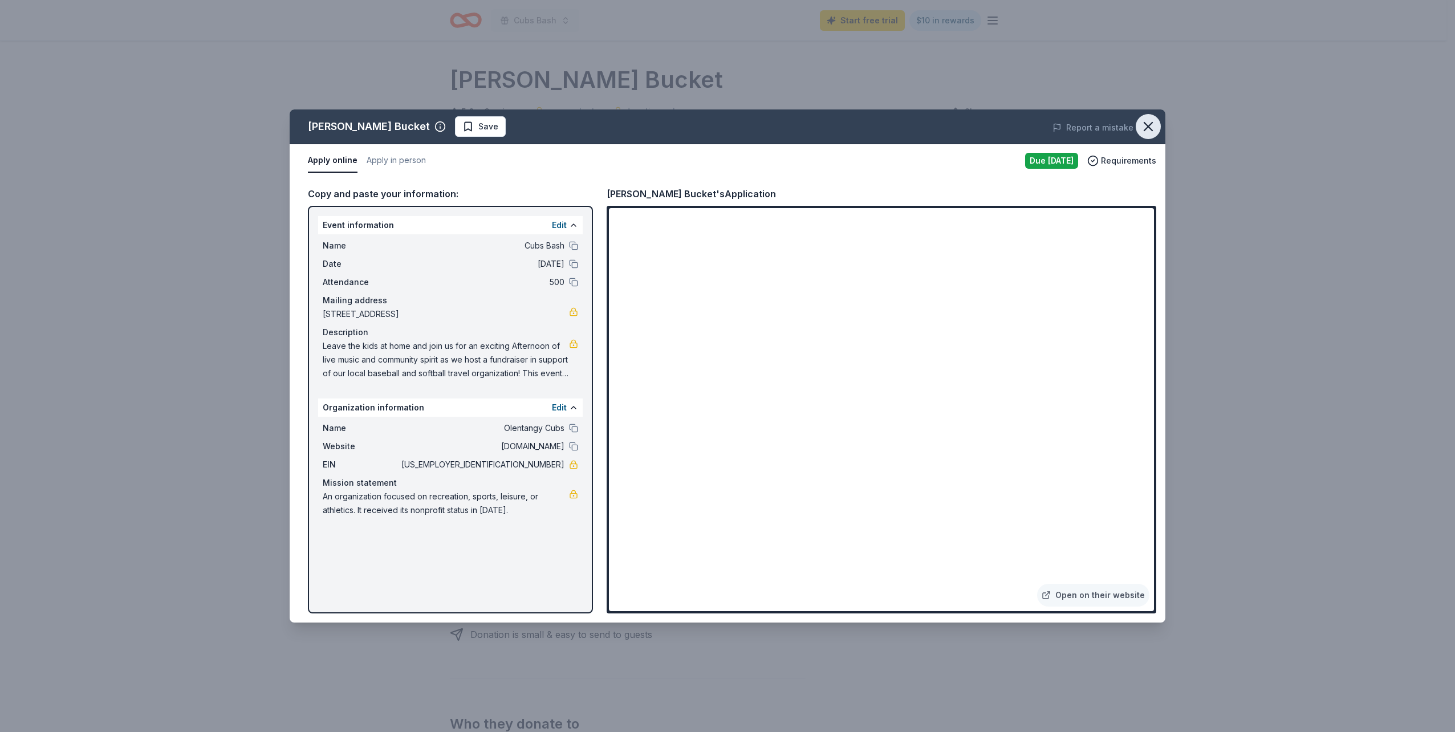
click at [1150, 126] on icon "button" at bounding box center [1148, 127] width 16 height 16
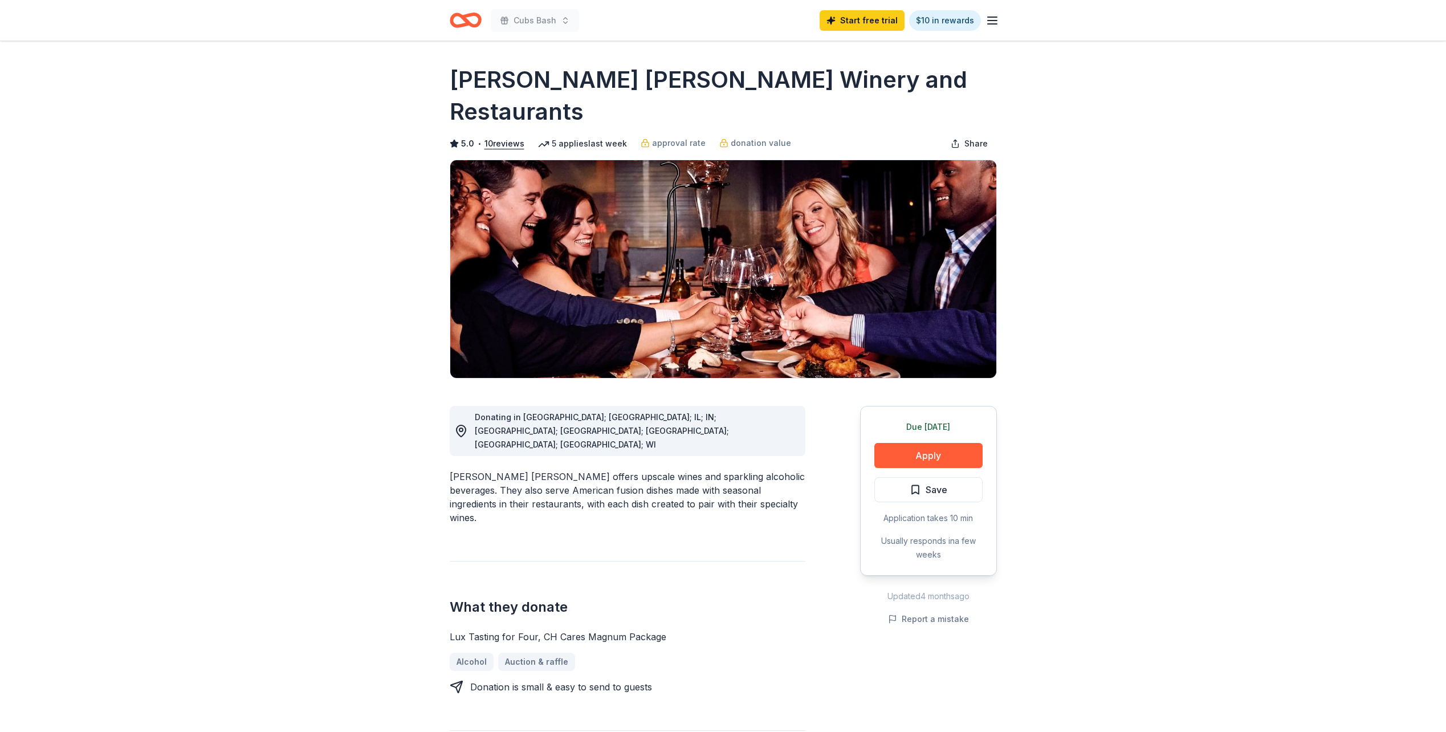
click at [938, 443] on button "Apply" at bounding box center [928, 455] width 108 height 25
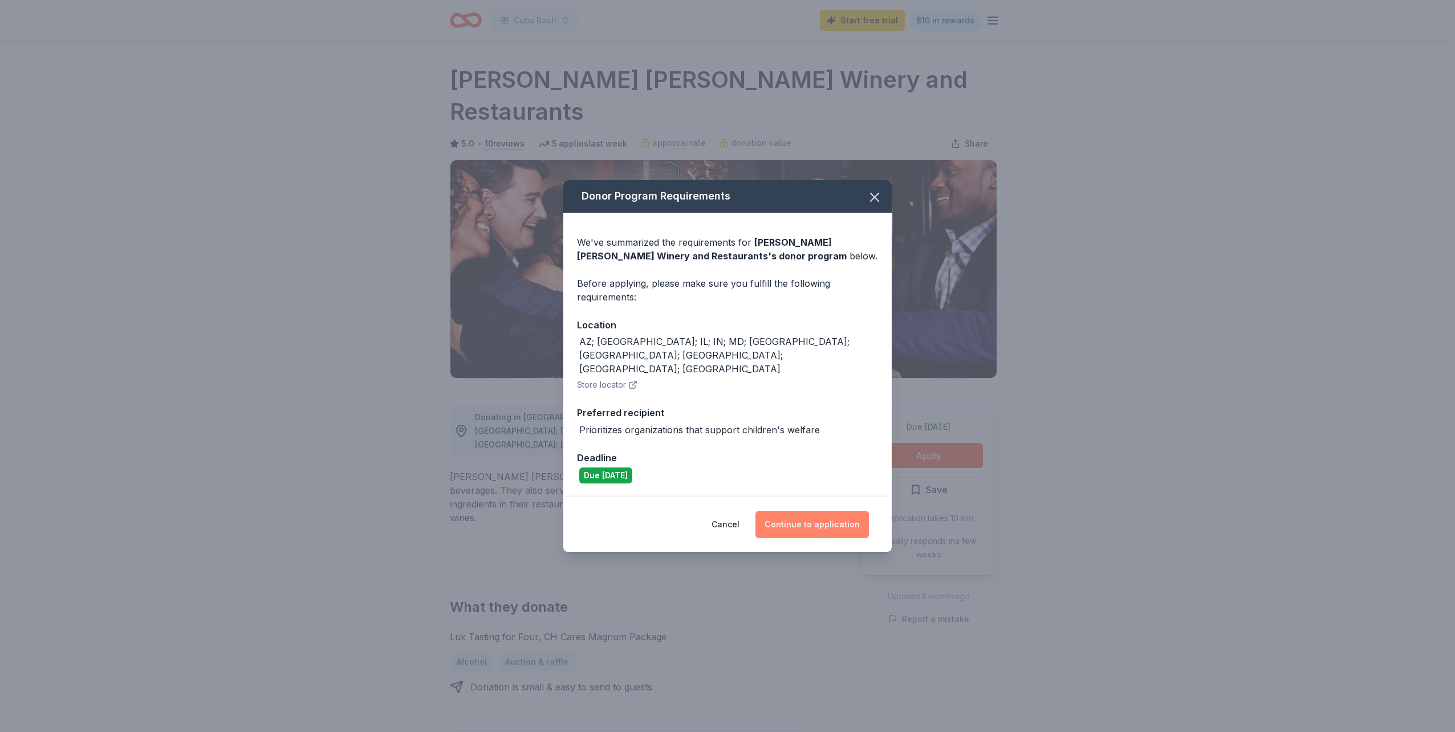
click at [823, 515] on button "Continue to application" at bounding box center [811, 524] width 113 height 27
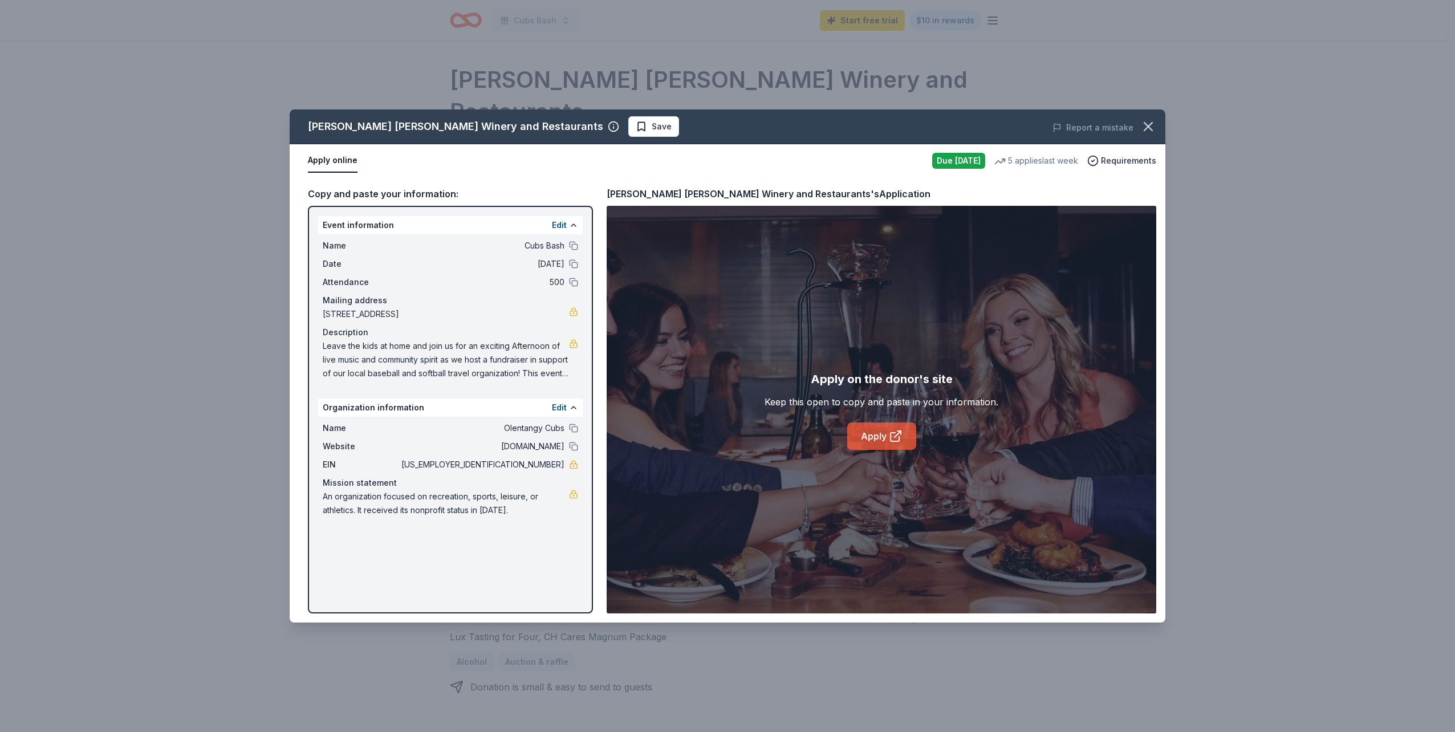
click at [882, 438] on link "Apply" at bounding box center [881, 435] width 69 height 27
click at [1148, 120] on icon "button" at bounding box center [1148, 127] width 16 height 16
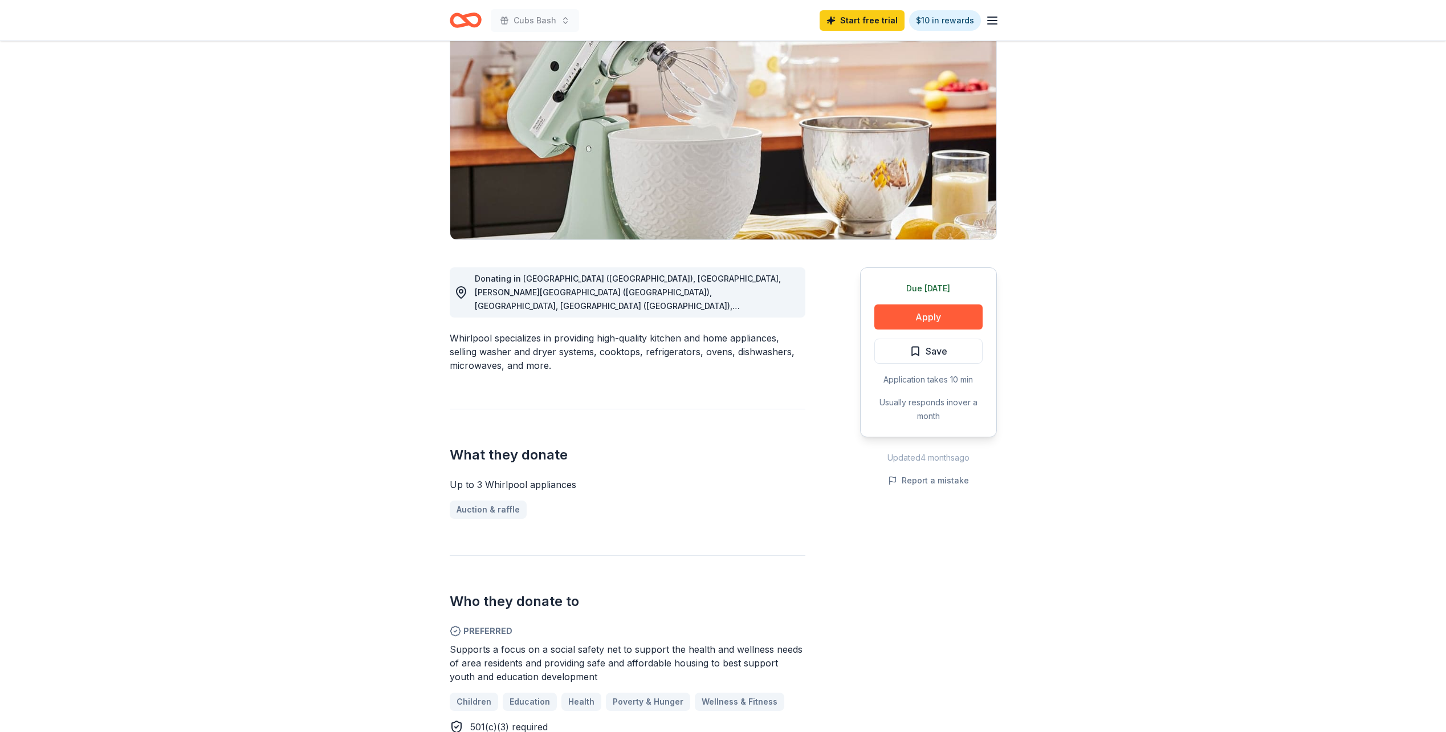
scroll to position [114, 0]
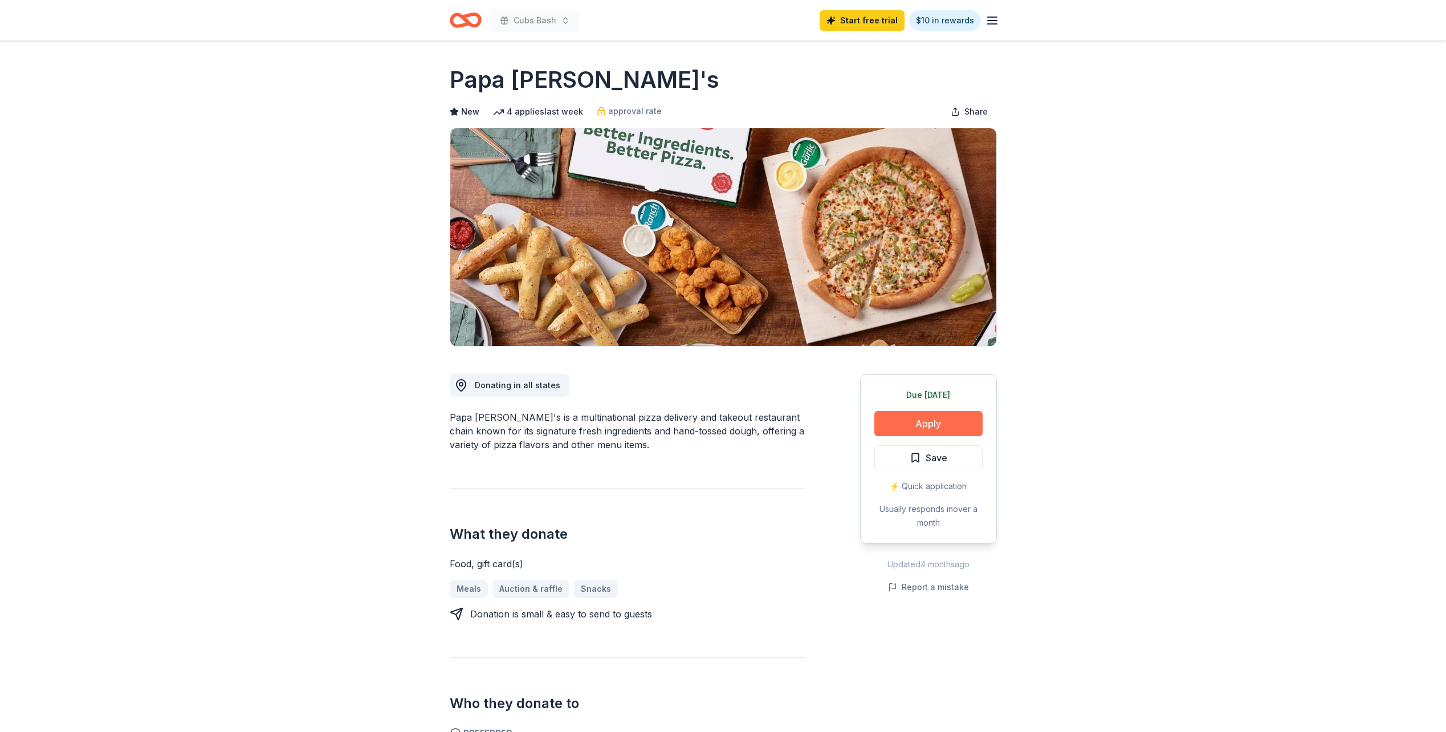
click at [916, 424] on button "Apply" at bounding box center [928, 423] width 108 height 25
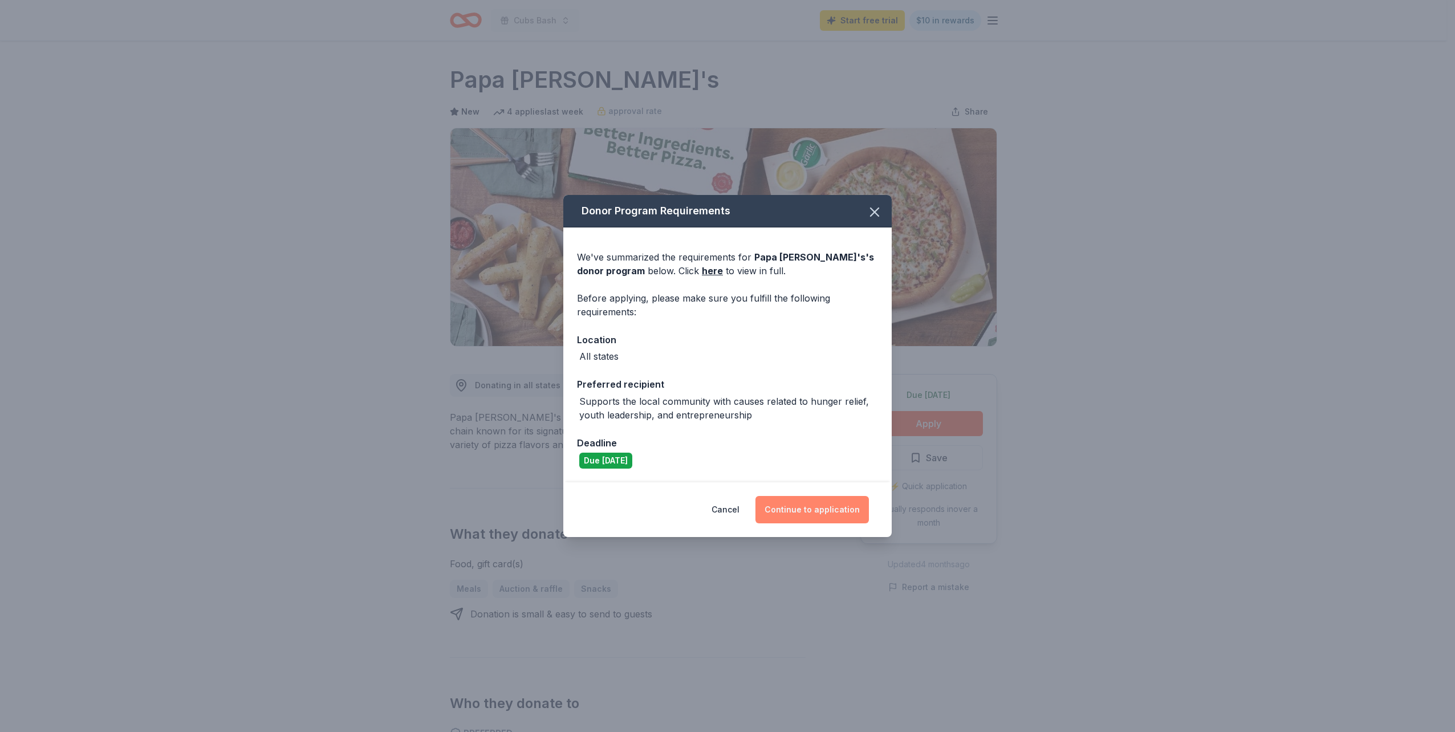
click at [799, 508] on button "Continue to application" at bounding box center [811, 509] width 113 height 27
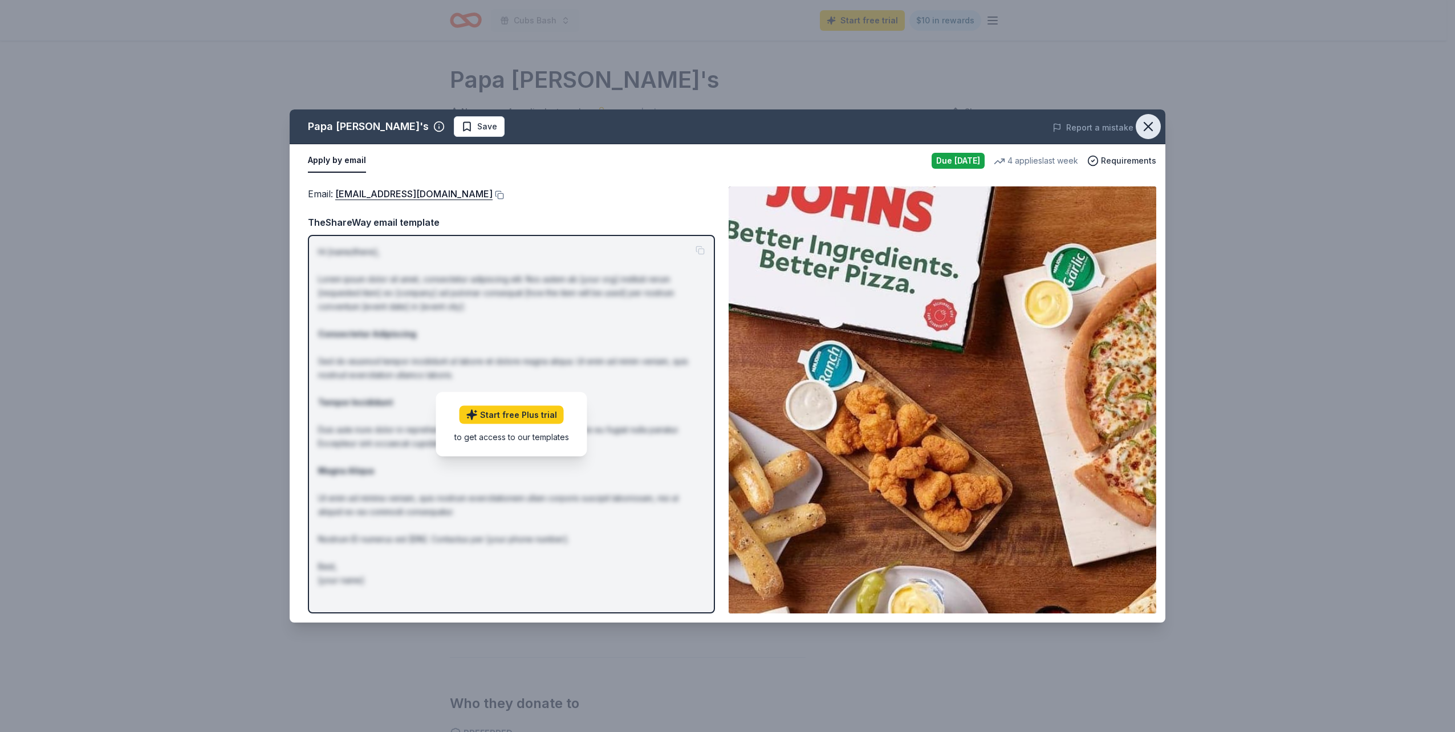
click at [1150, 123] on icon "button" at bounding box center [1148, 127] width 16 height 16
